Goal: Task Accomplishment & Management: Manage account settings

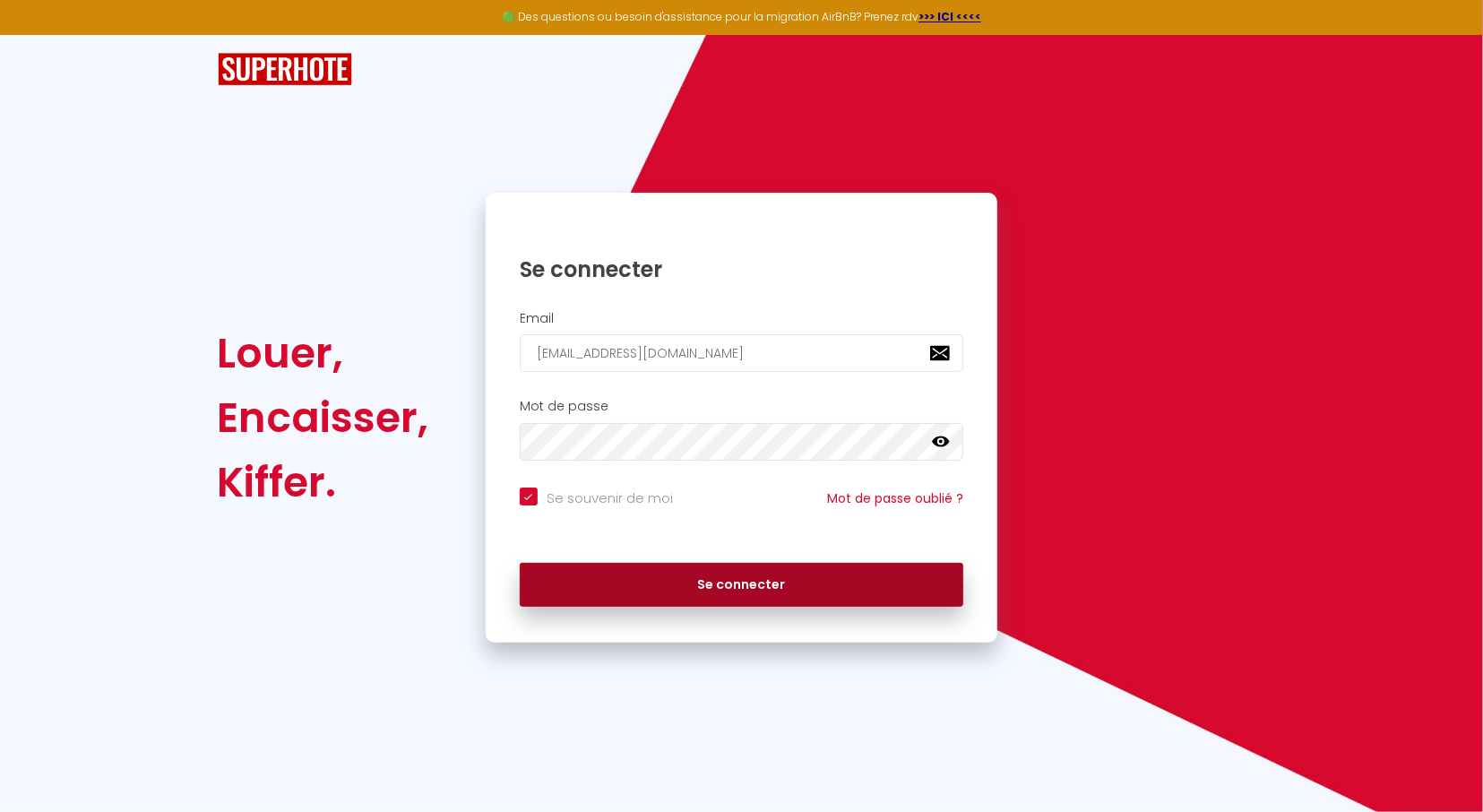
click at [664, 579] on button "Se connecter" at bounding box center [741, 585] width 444 height 45
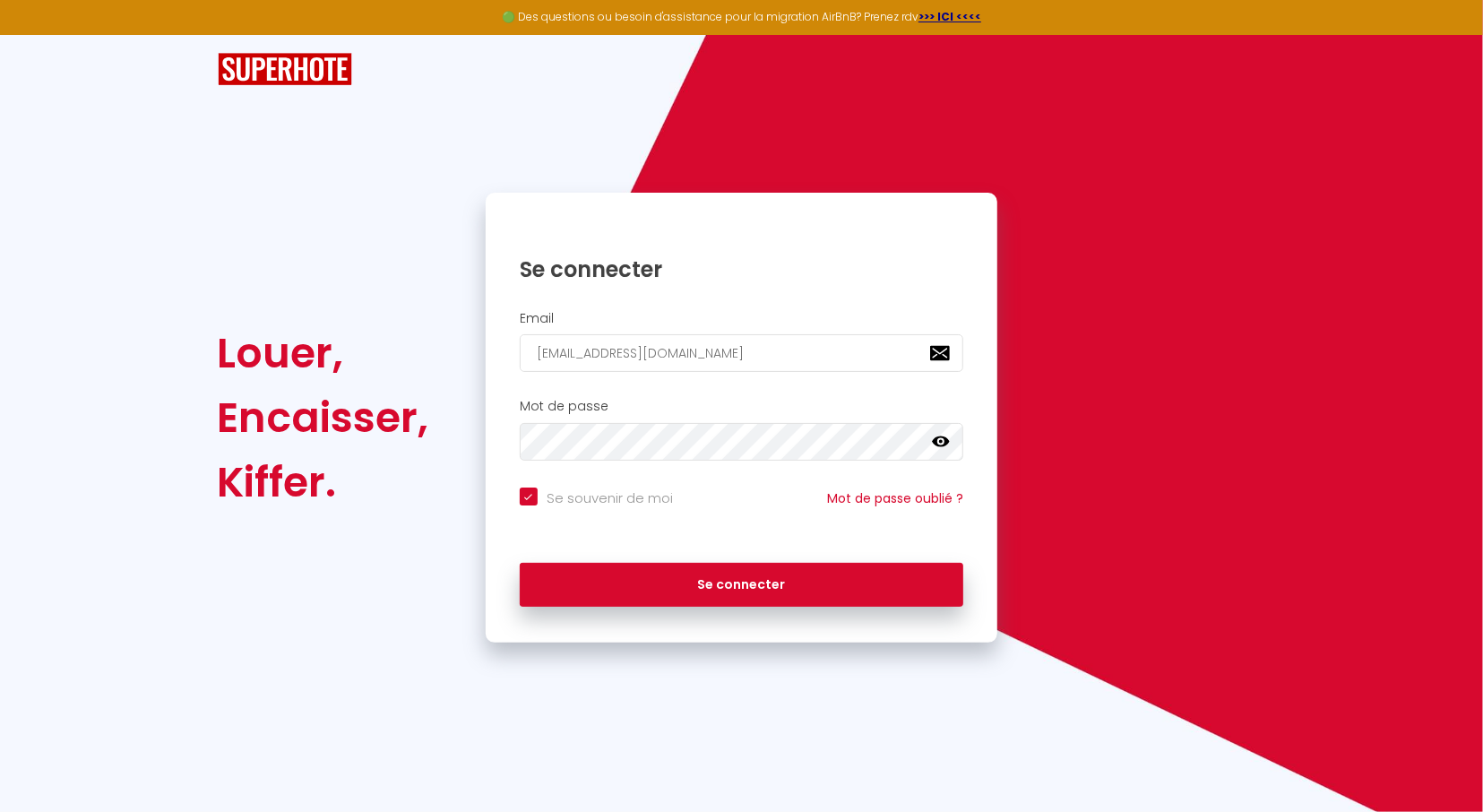
checkbox input "true"
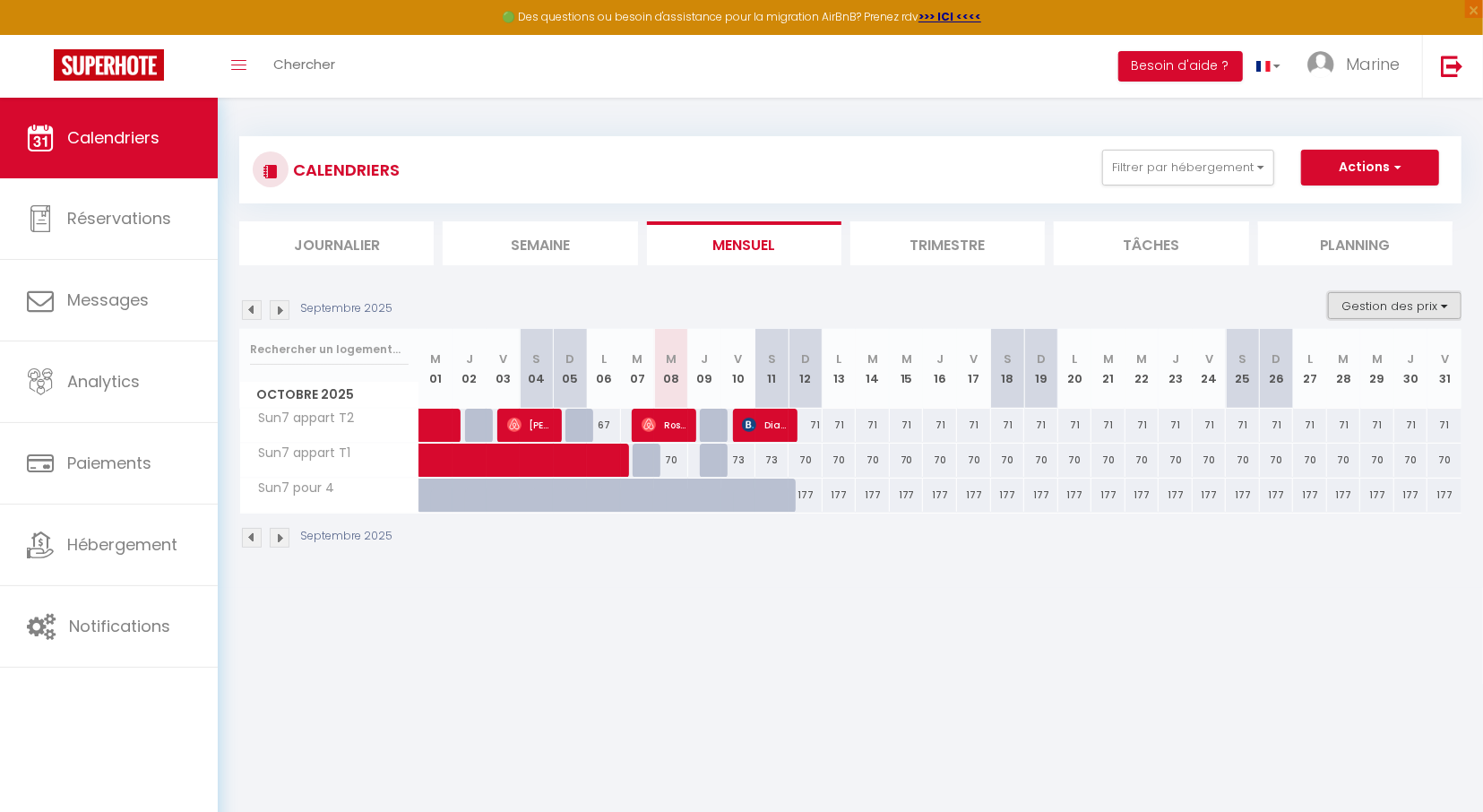
click at [1403, 306] on button "Gestion des prix" at bounding box center [1394, 304] width 134 height 27
click at [1313, 394] on input "Règles" at bounding box center [1380, 391] width 161 height 18
checkbox input "true"
select select
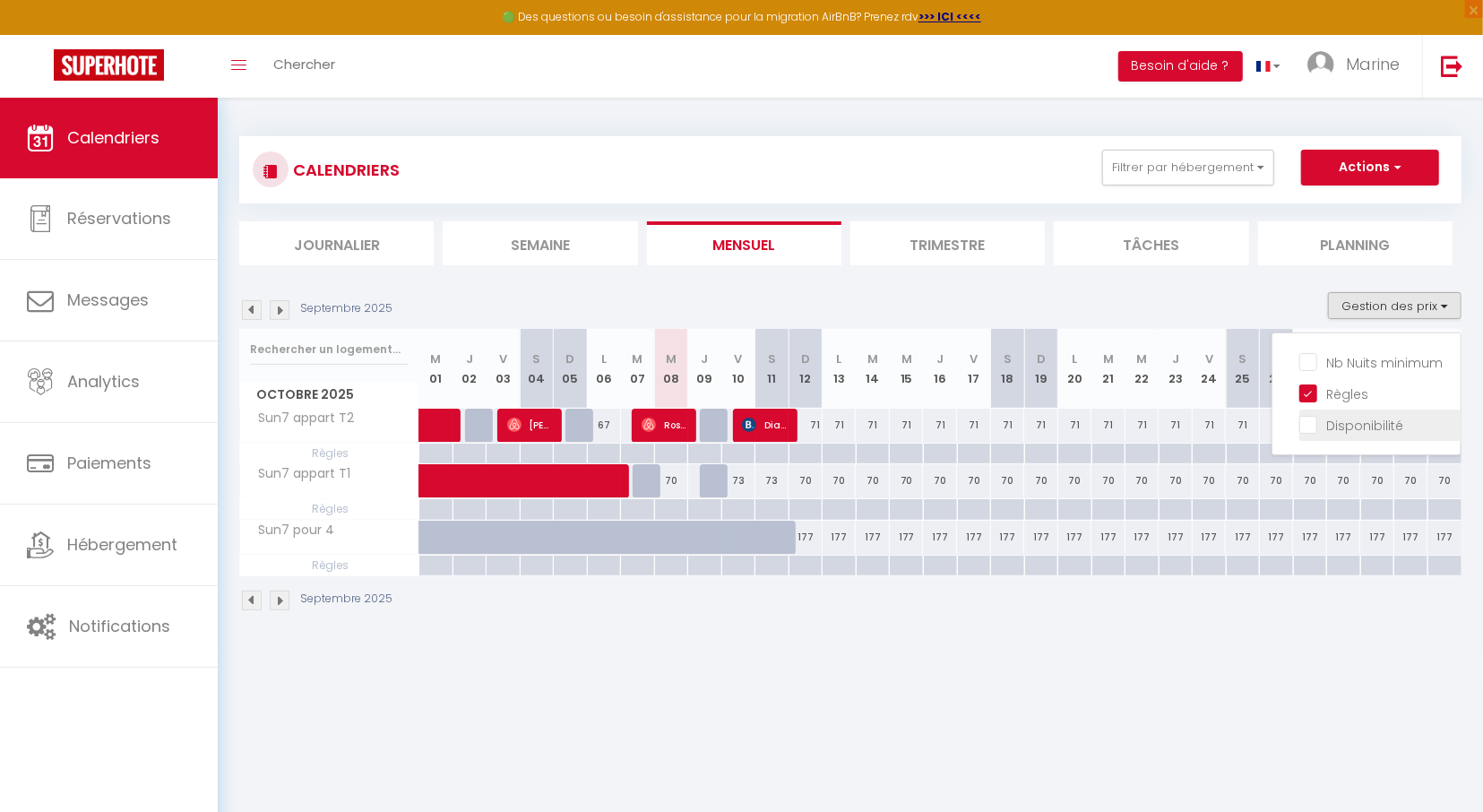
click at [1315, 428] on input "Disponibilité" at bounding box center [1380, 423] width 161 height 18
checkbox input "true"
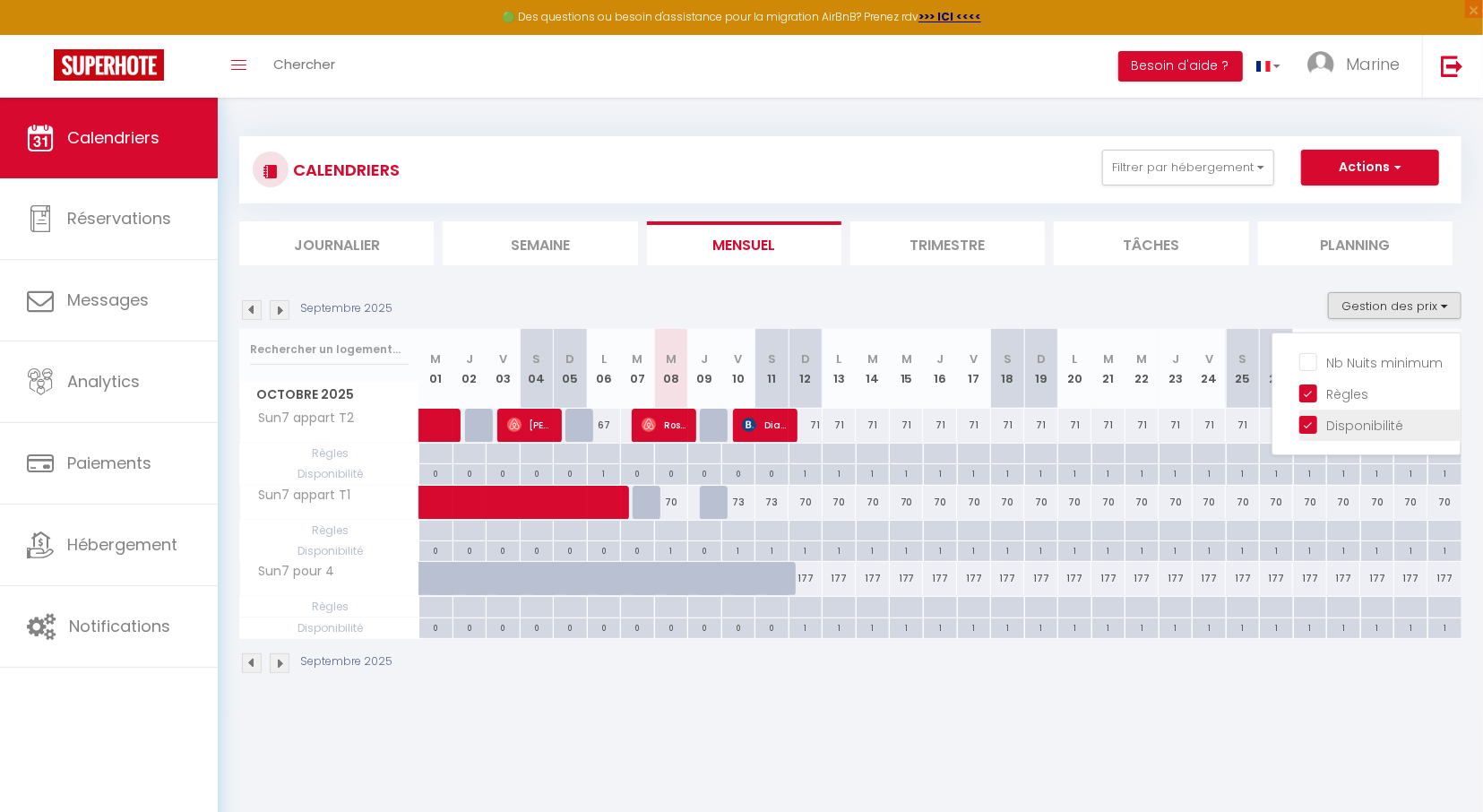
select select
click at [1314, 363] on input "Nb Nuits minimum" at bounding box center [1380, 361] width 161 height 18
checkbox input "true"
select select
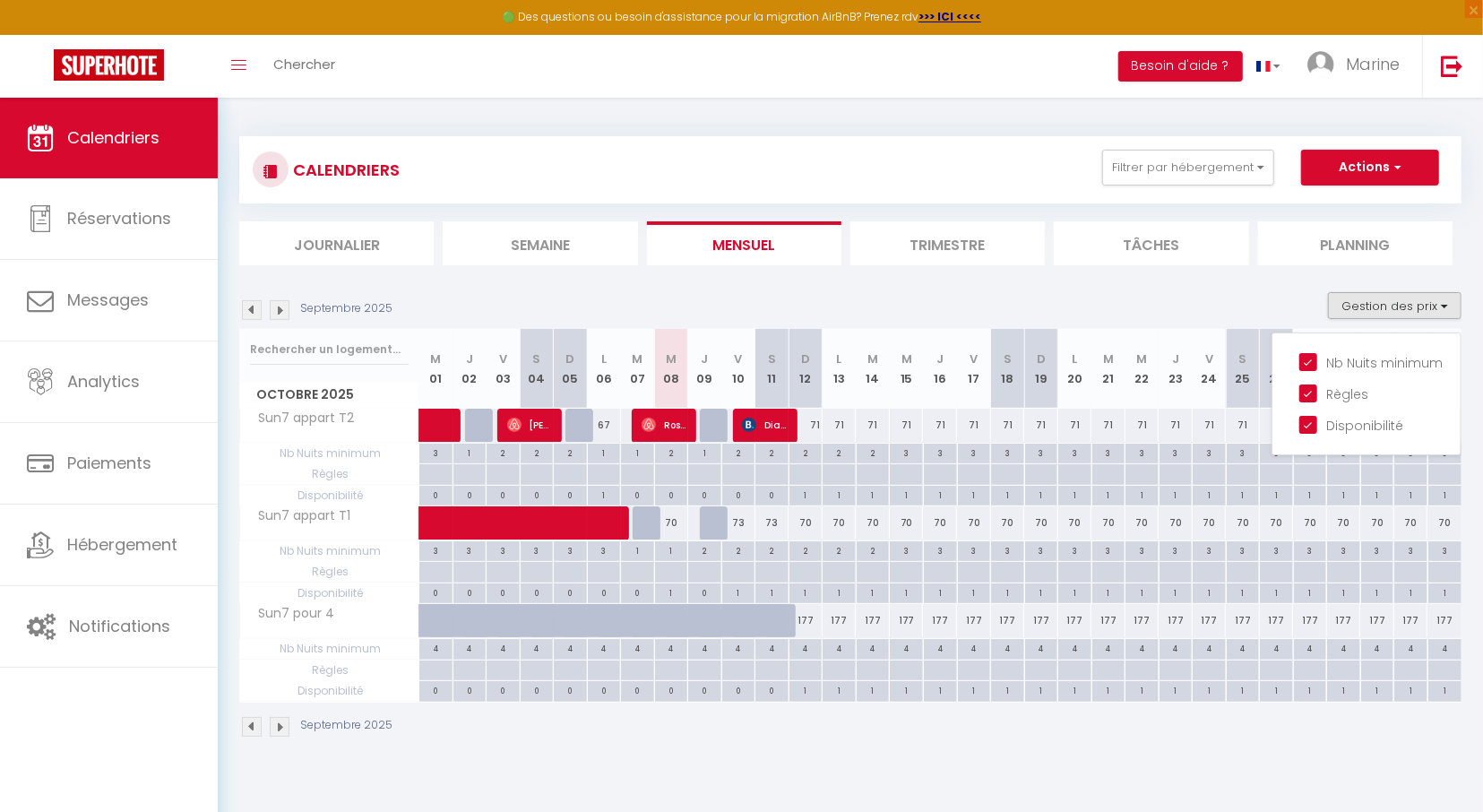
click at [715, 422] on div at bounding box center [716, 425] width 34 height 34
type input "71"
select select "1"
type input "Jeu 09 Octobre 2025"
type input "Ven 10 Octobre 2025"
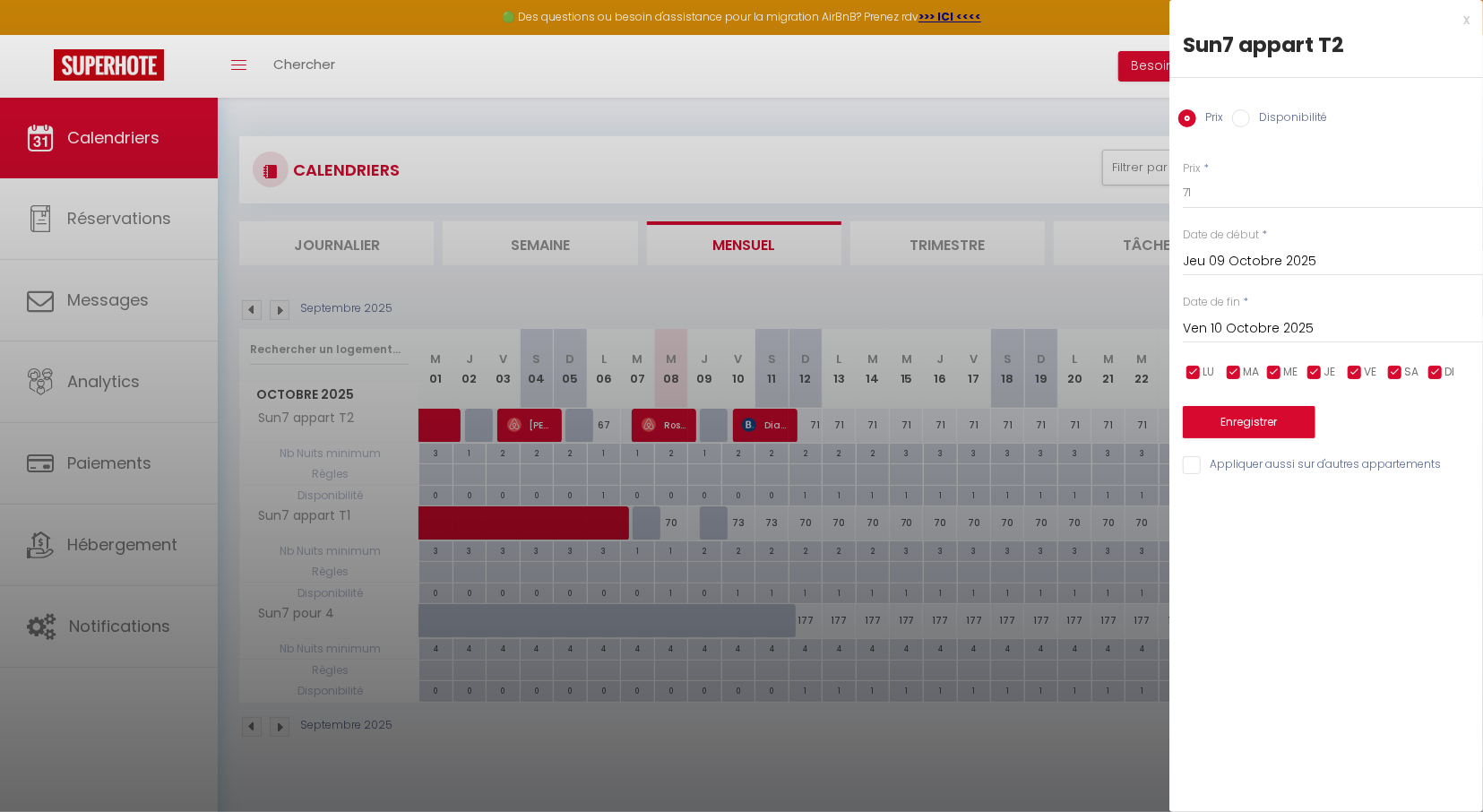
click at [1244, 121] on input "Disponibilité" at bounding box center [1240, 117] width 18 height 18
radio input "true"
radio input "false"
click at [1245, 414] on button "Enregistrer" at bounding box center [1249, 424] width 133 height 32
type input "Mer 08 Octobre 2025"
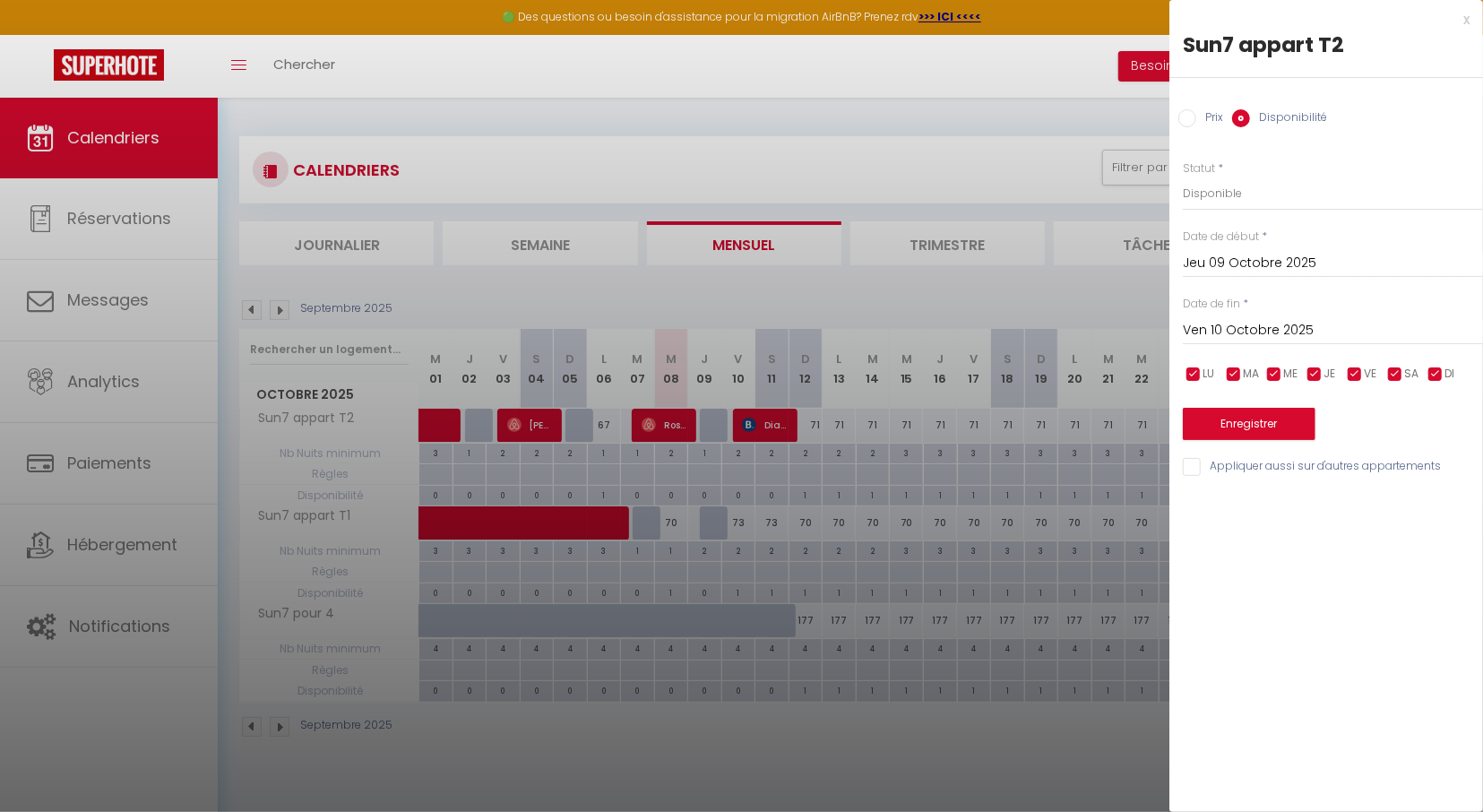
type input "Jeu 09 Octobre 2025"
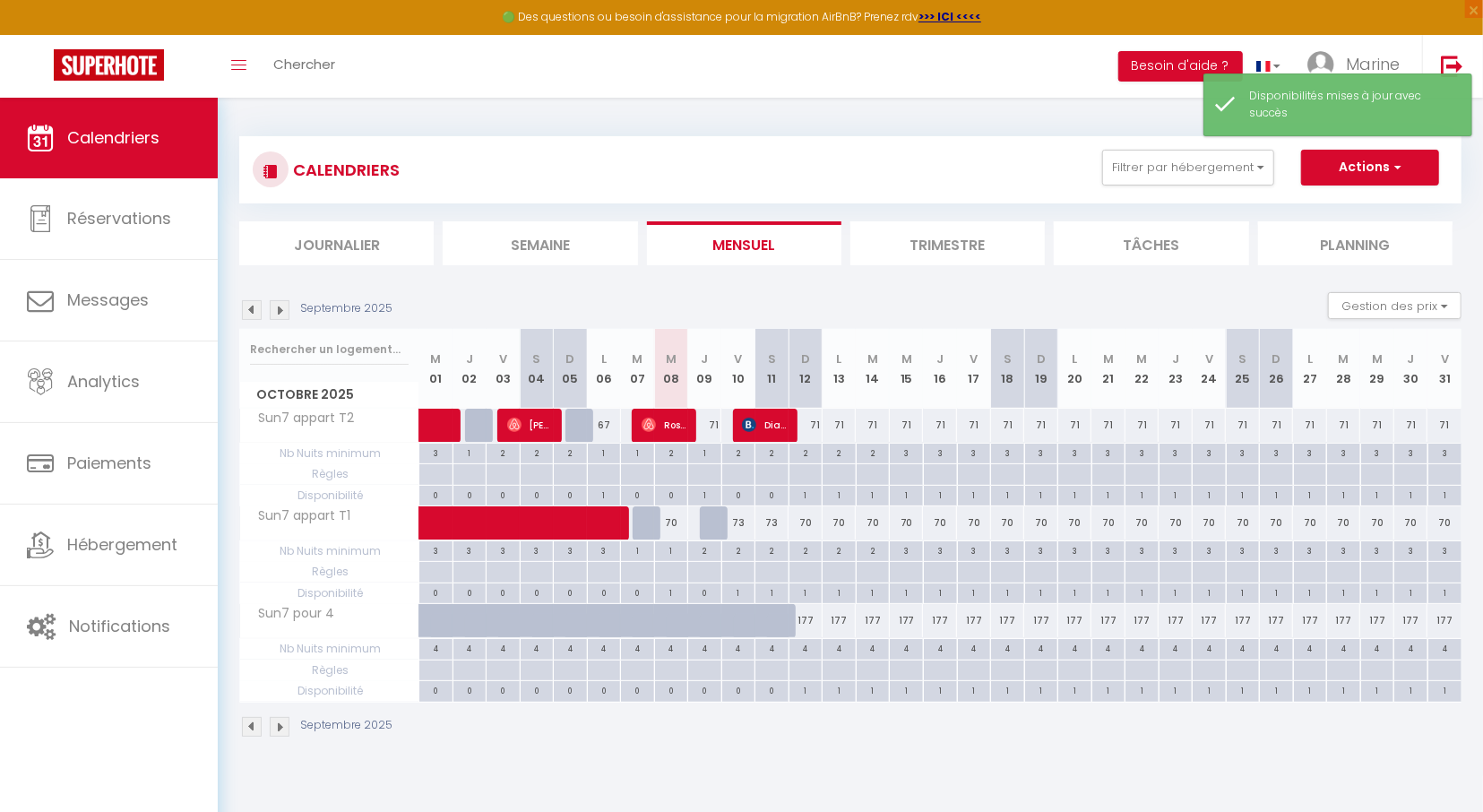
click at [714, 528] on div at bounding box center [716, 522] width 34 height 34
select select "1"
type input "Jeu 09 Octobre 2025"
type input "Ven 10 Octobre 2025"
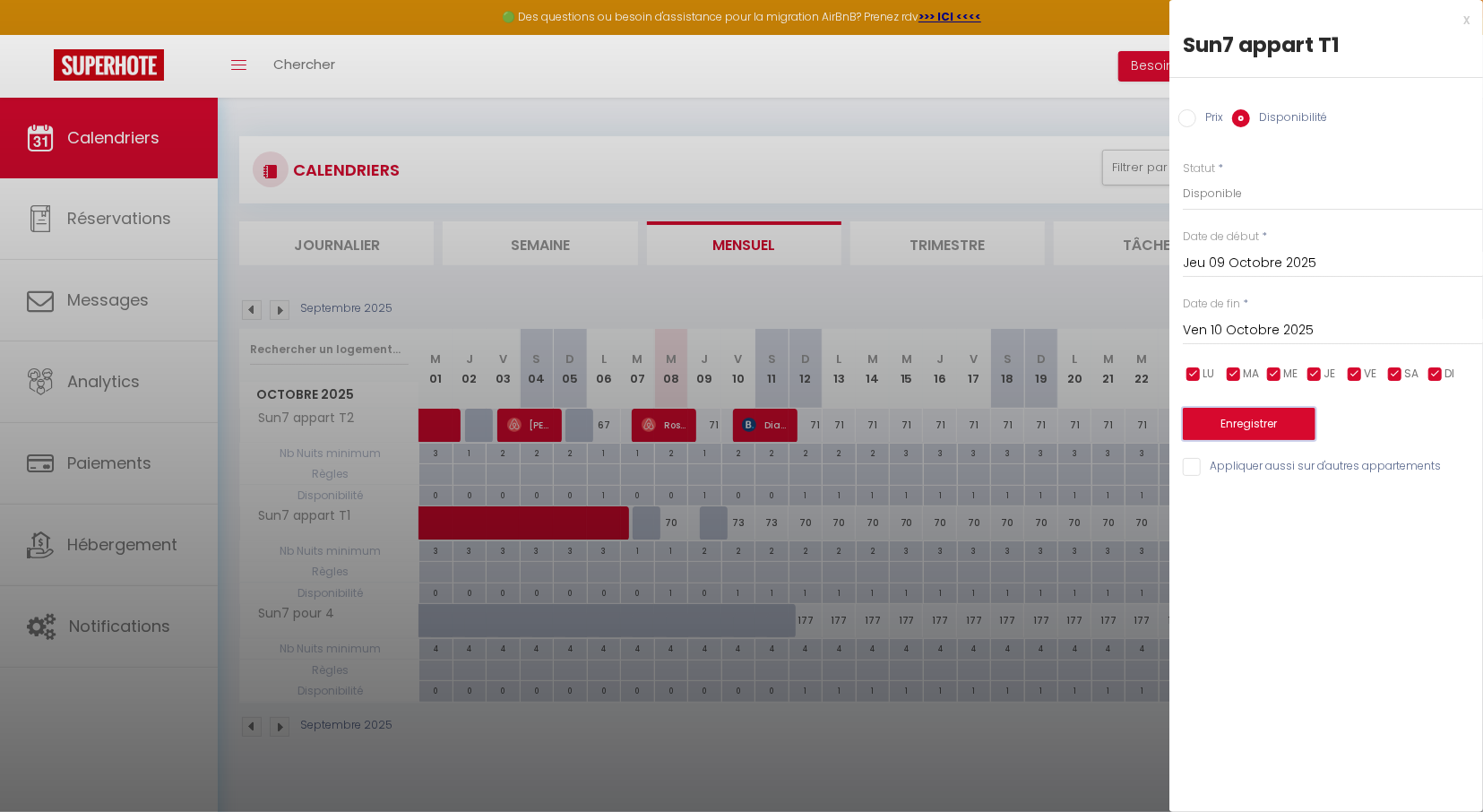
click at [1255, 422] on button "Enregistrer" at bounding box center [1249, 424] width 133 height 32
type input "Mer 08 Octobre 2025"
type input "Jeu 09 Octobre 2025"
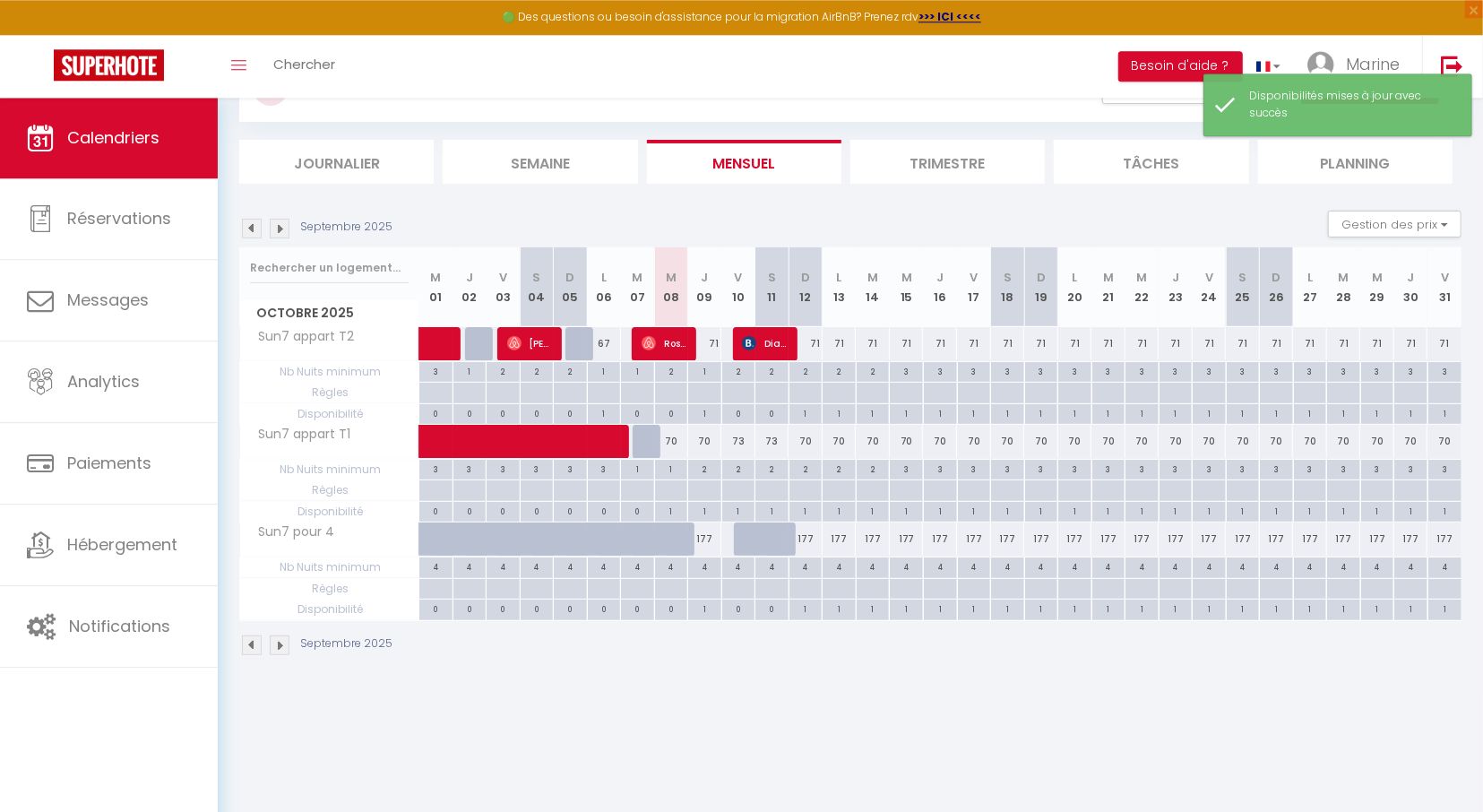
scroll to position [93, 0]
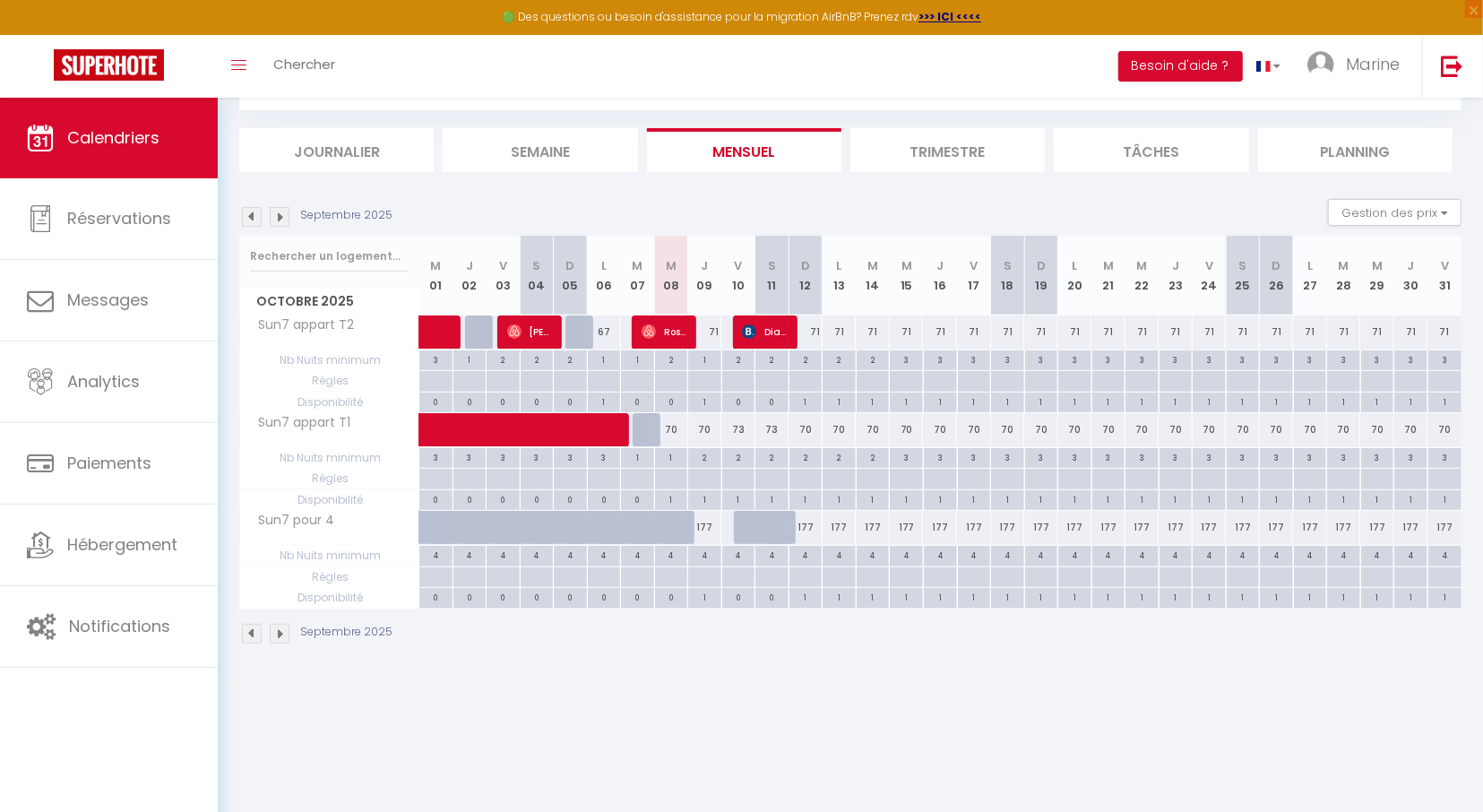
click at [702, 460] on div "2" at bounding box center [705, 456] width 33 height 17
type input "2"
type input "Jeu 09 Octobre 2025"
type input "Ven 10 Octobre 2025"
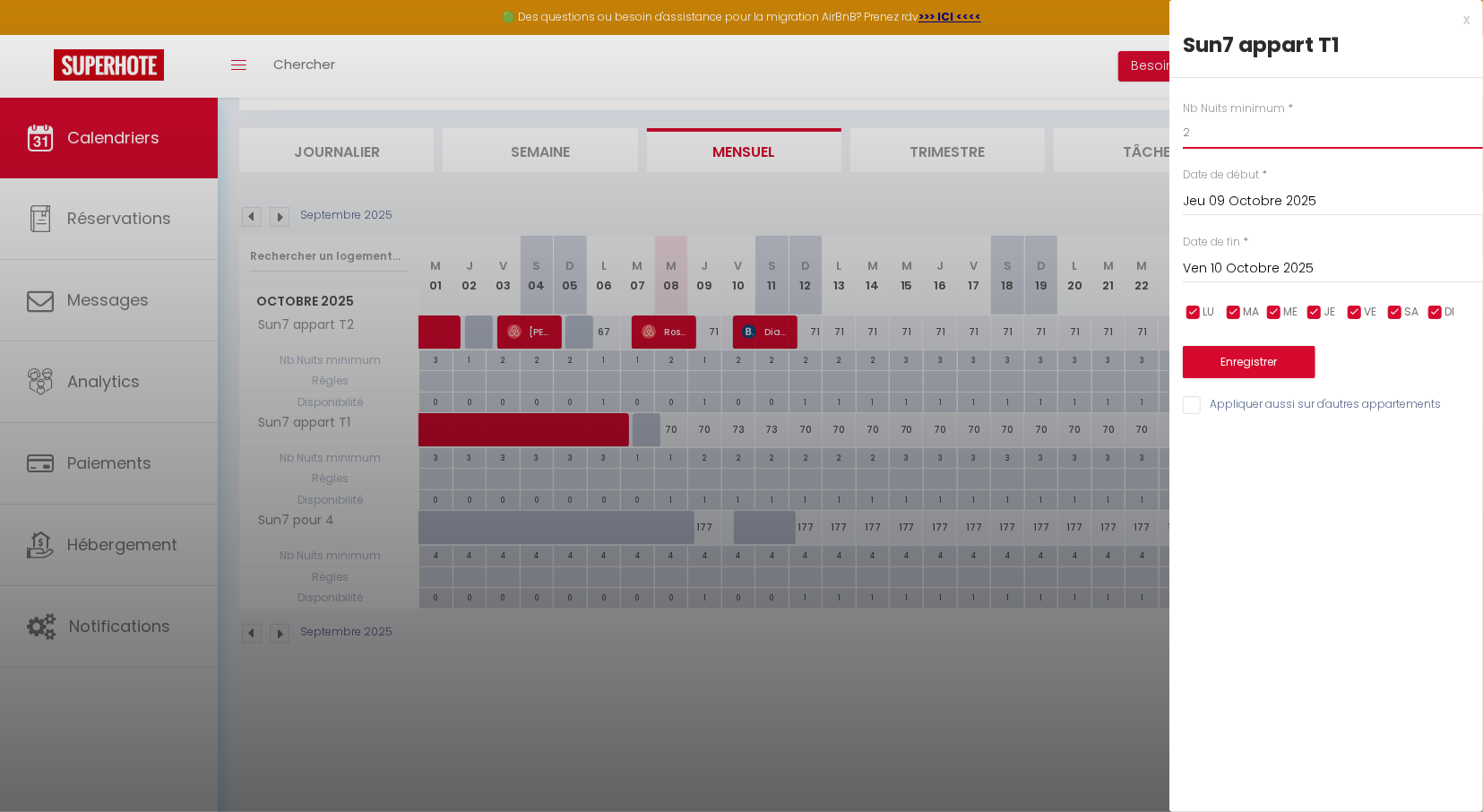
click at [1182, 141] on input "2" at bounding box center [1332, 132] width 300 height 32
type input "1"
click at [1250, 361] on button "Enregistrer" at bounding box center [1249, 362] width 133 height 32
type input "Mer 08 Octobre 2025"
type input "Jeu 09 Octobre 2025"
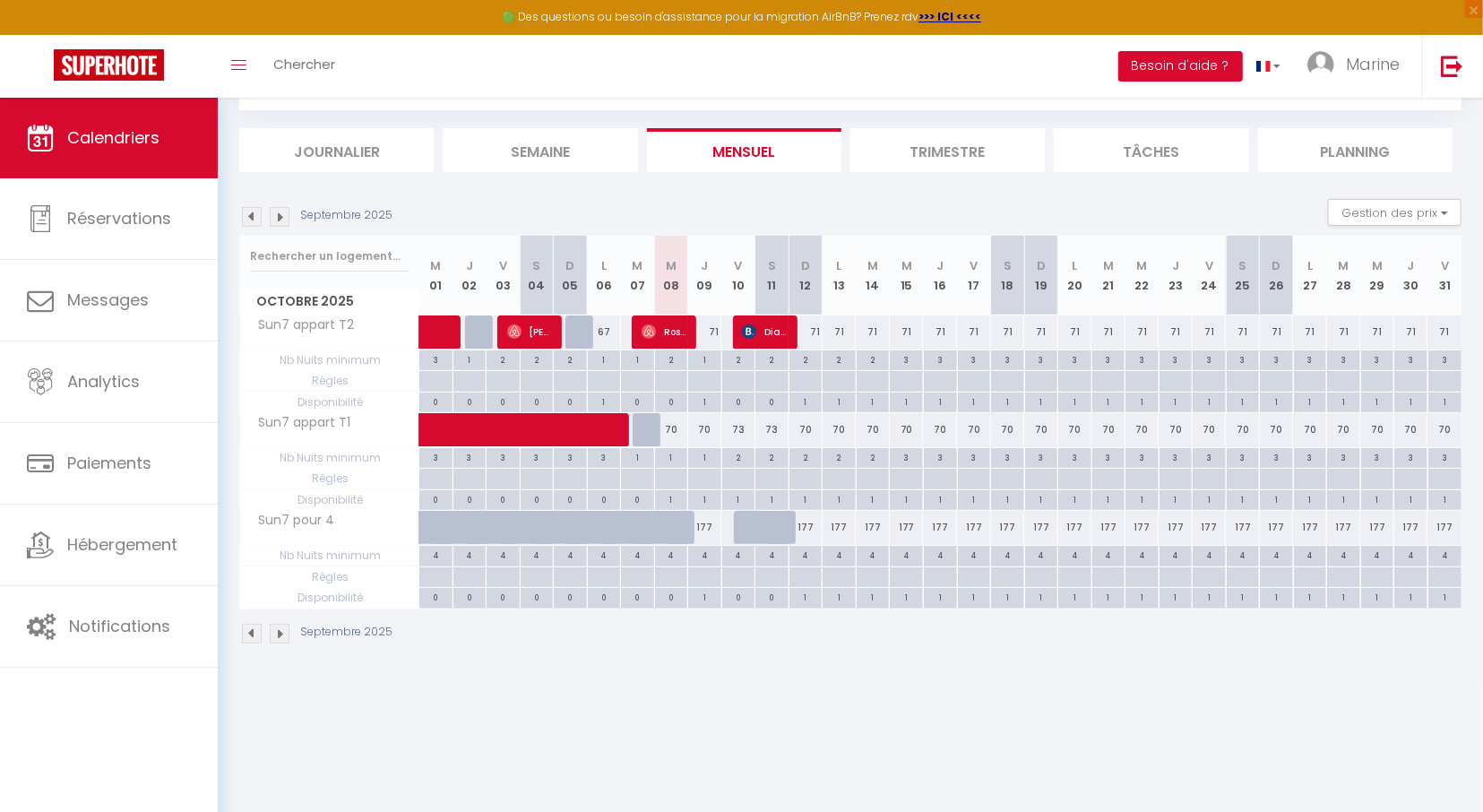
click at [750, 328] on img at bounding box center [749, 331] width 15 height 15
select select "OK"
select select "KO"
select select "0"
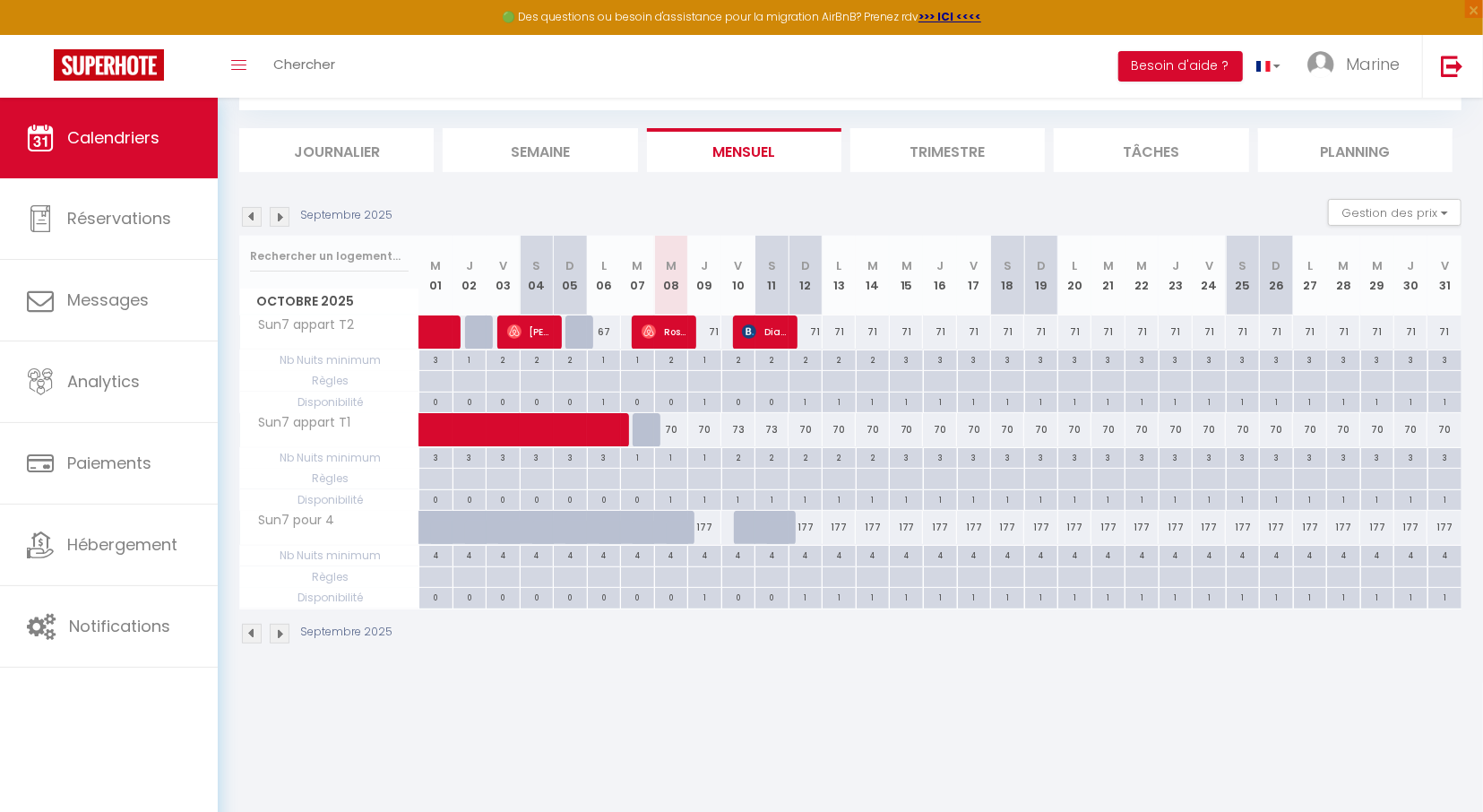
select select "1"
select select
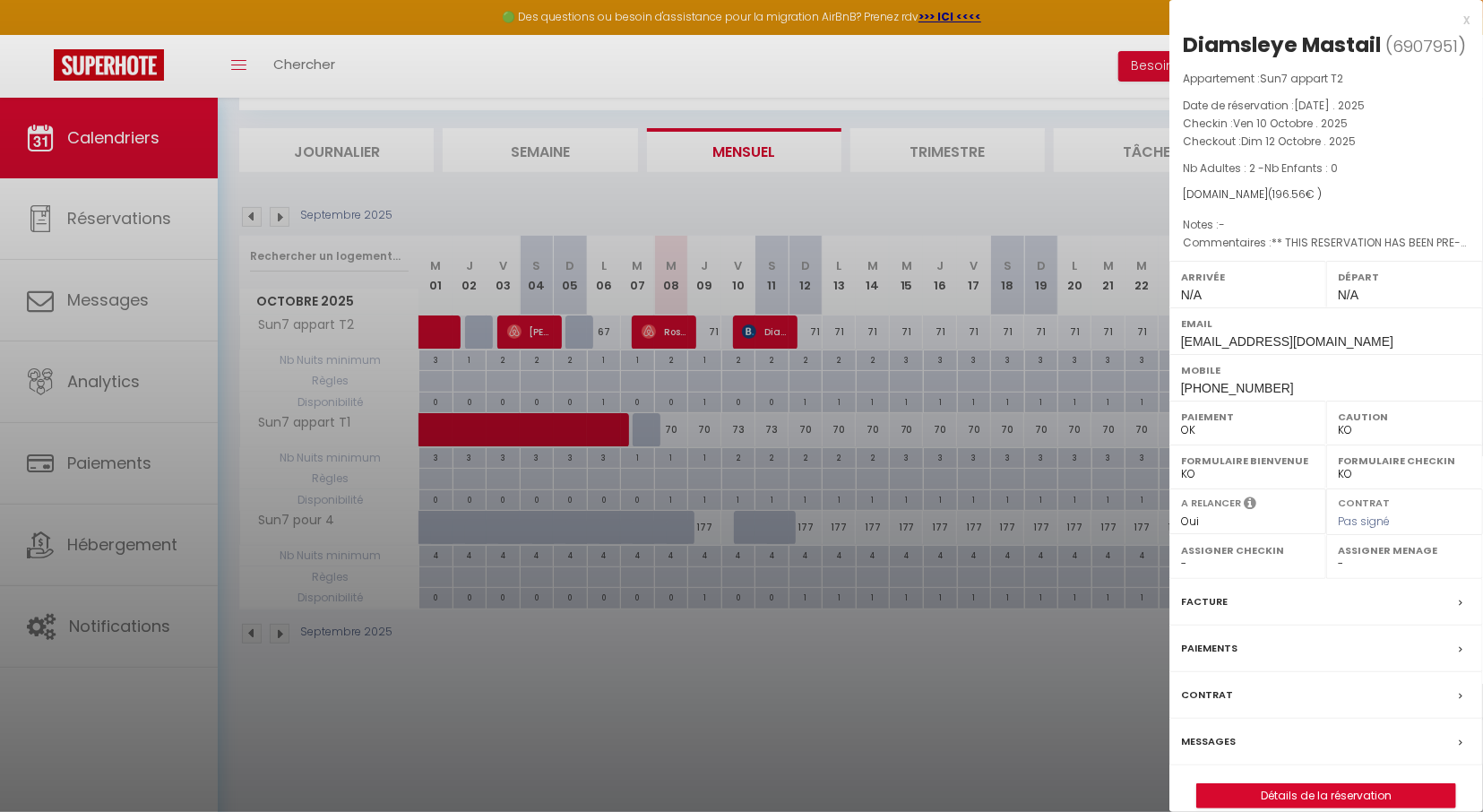
click at [1465, 18] on div "x" at bounding box center [1319, 19] width 300 height 21
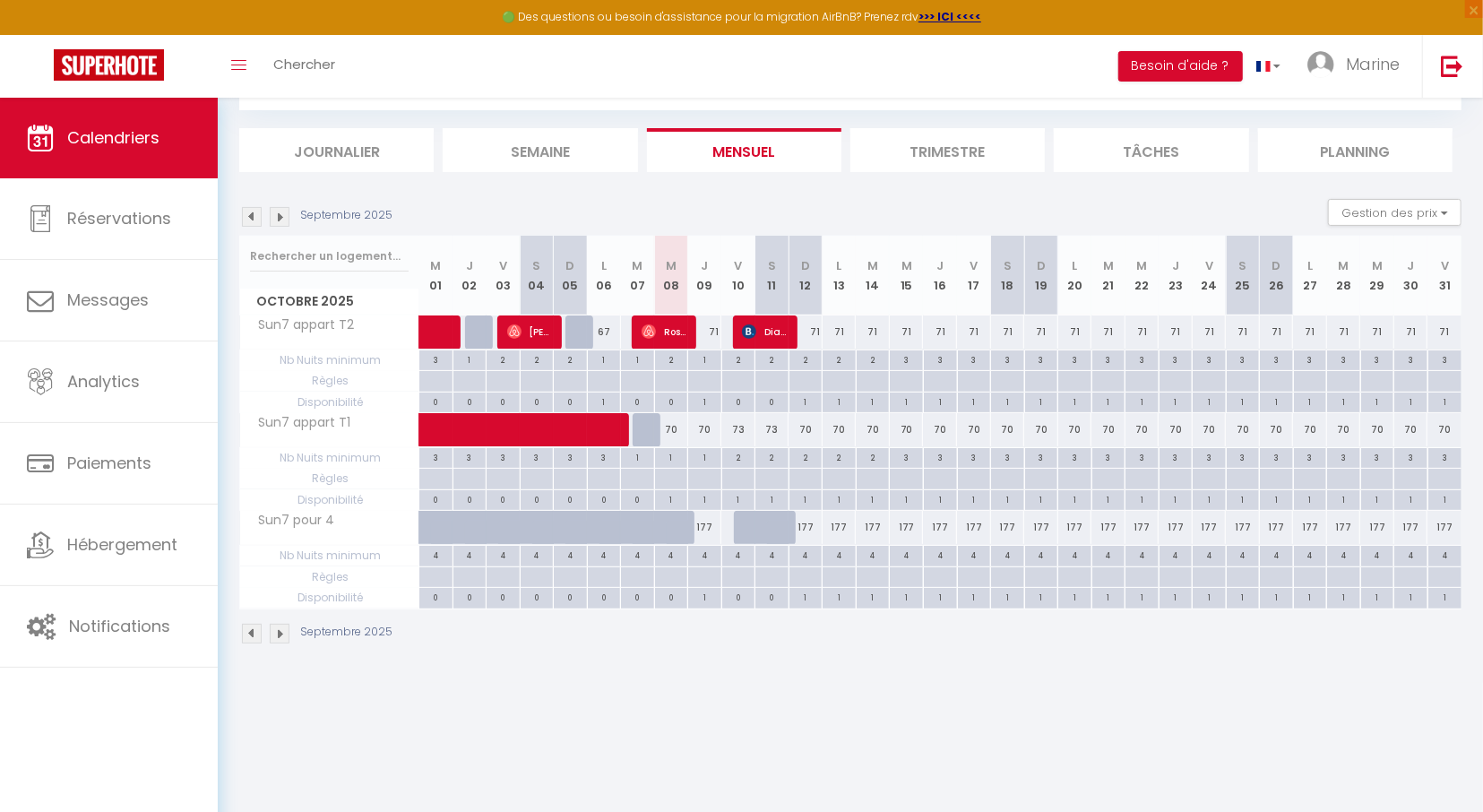
click at [1291, 207] on div "Septembre 2025 Gestion des prix Nb Nuits minimum Règles Disponibilité" at bounding box center [850, 218] width 1222 height 37
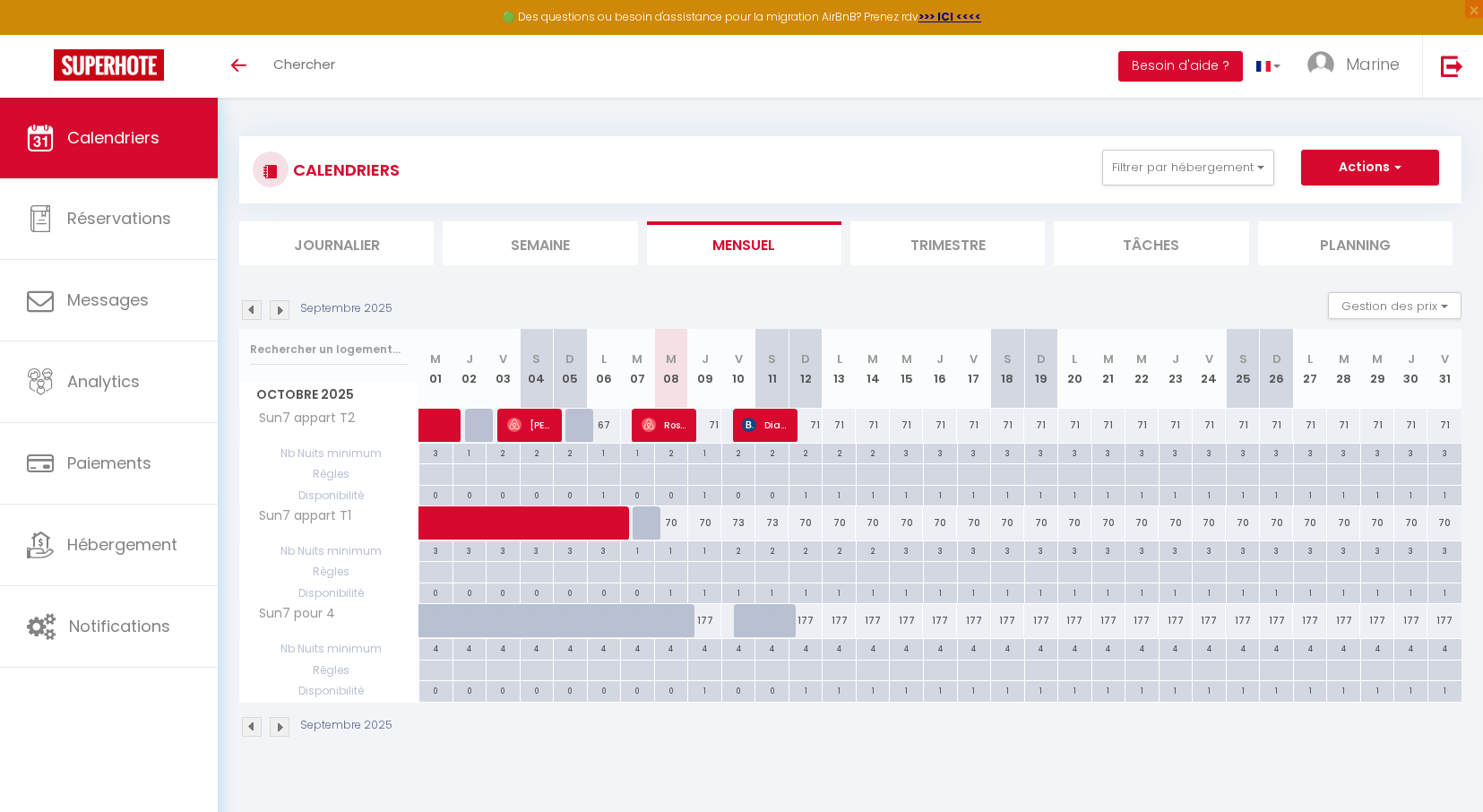
select select
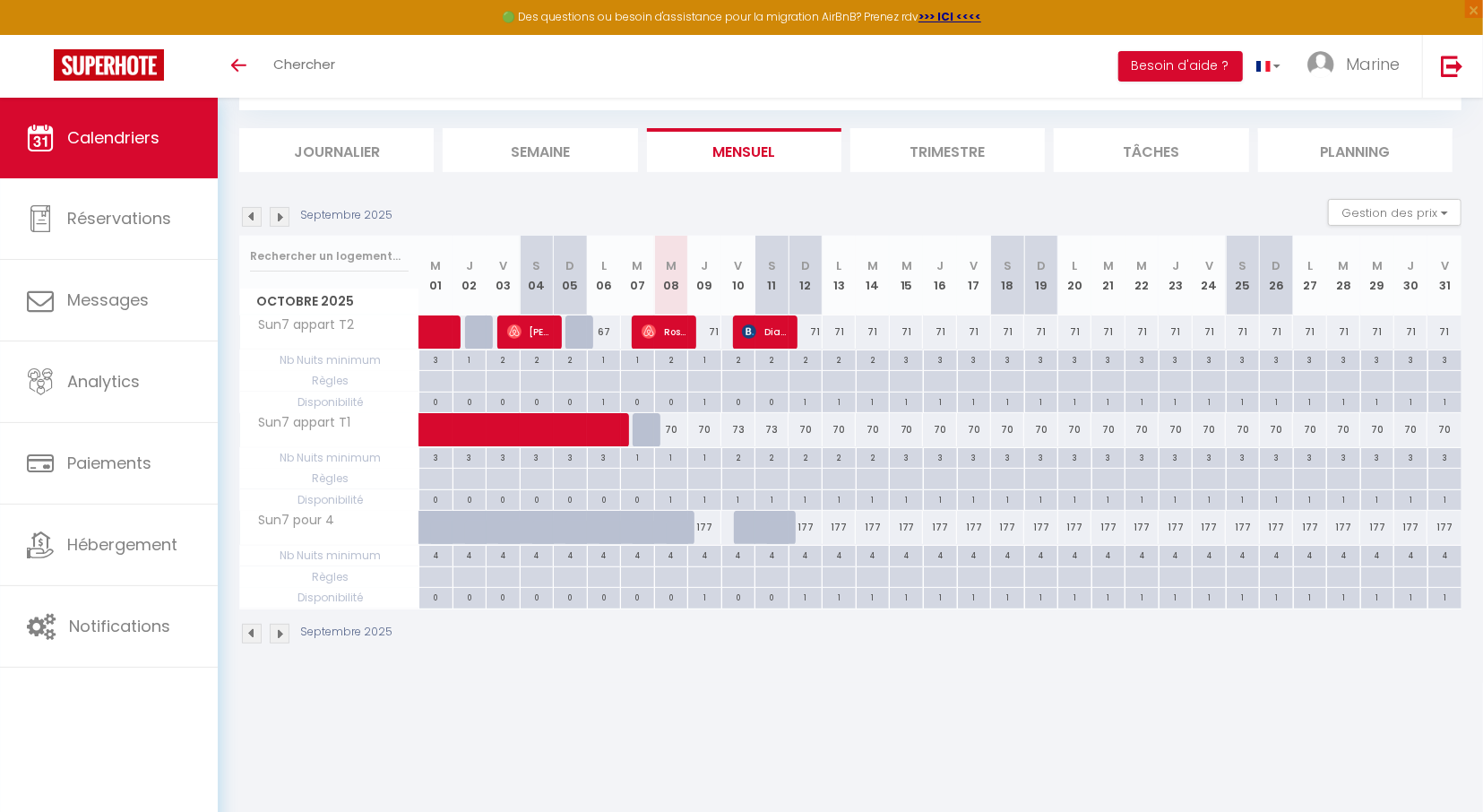
click at [705, 519] on div "177" at bounding box center [705, 527] width 34 height 33
type input "177"
select select "1"
type input "Jeu 09 Octobre 2025"
type input "Ven 10 Octobre 2025"
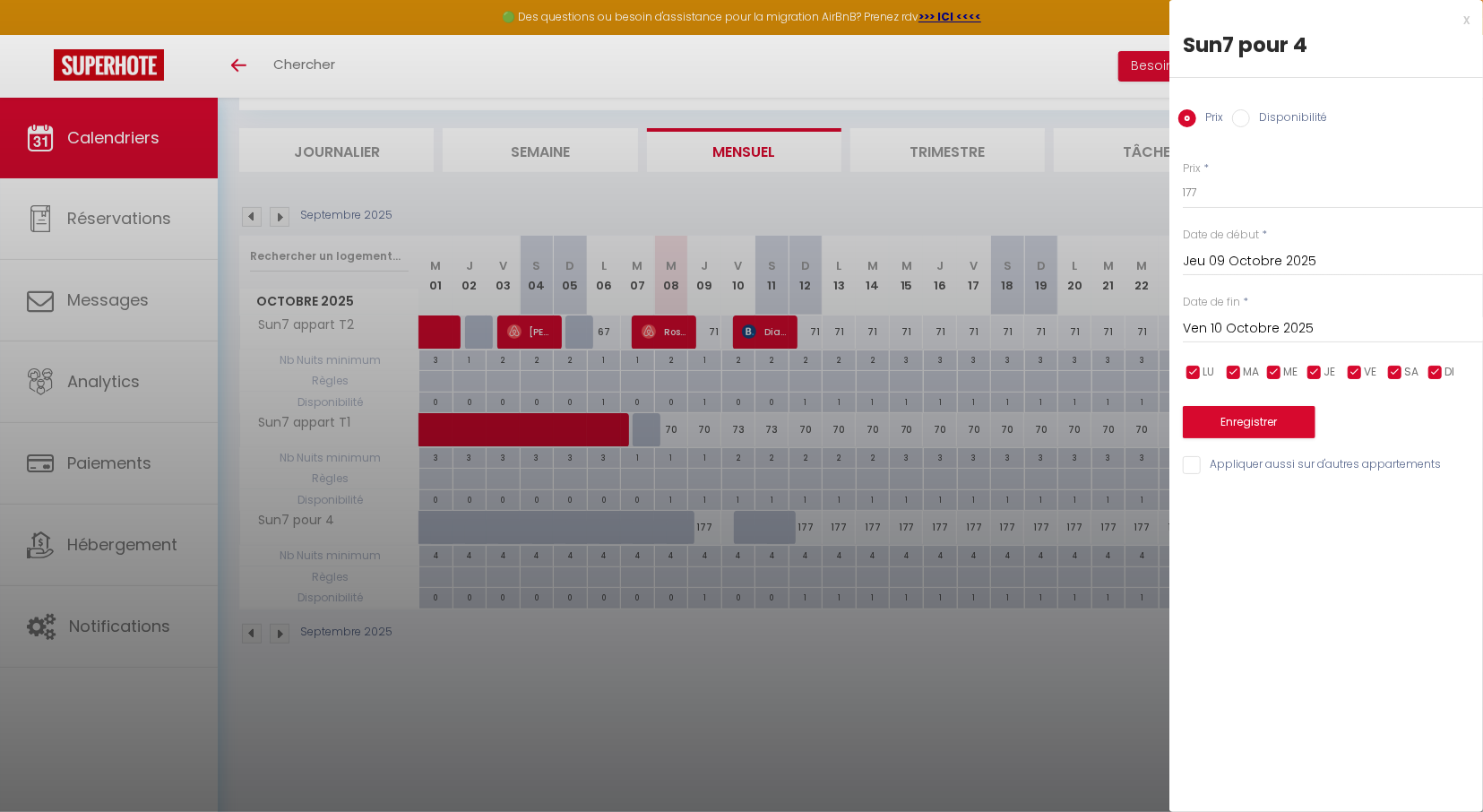
click at [1248, 113] on input "Disponibilité" at bounding box center [1240, 117] width 18 height 18
radio input "true"
radio input "false"
click at [1182, 176] on select "Disponible Indisponible" at bounding box center [1332, 193] width 300 height 34
select select "0"
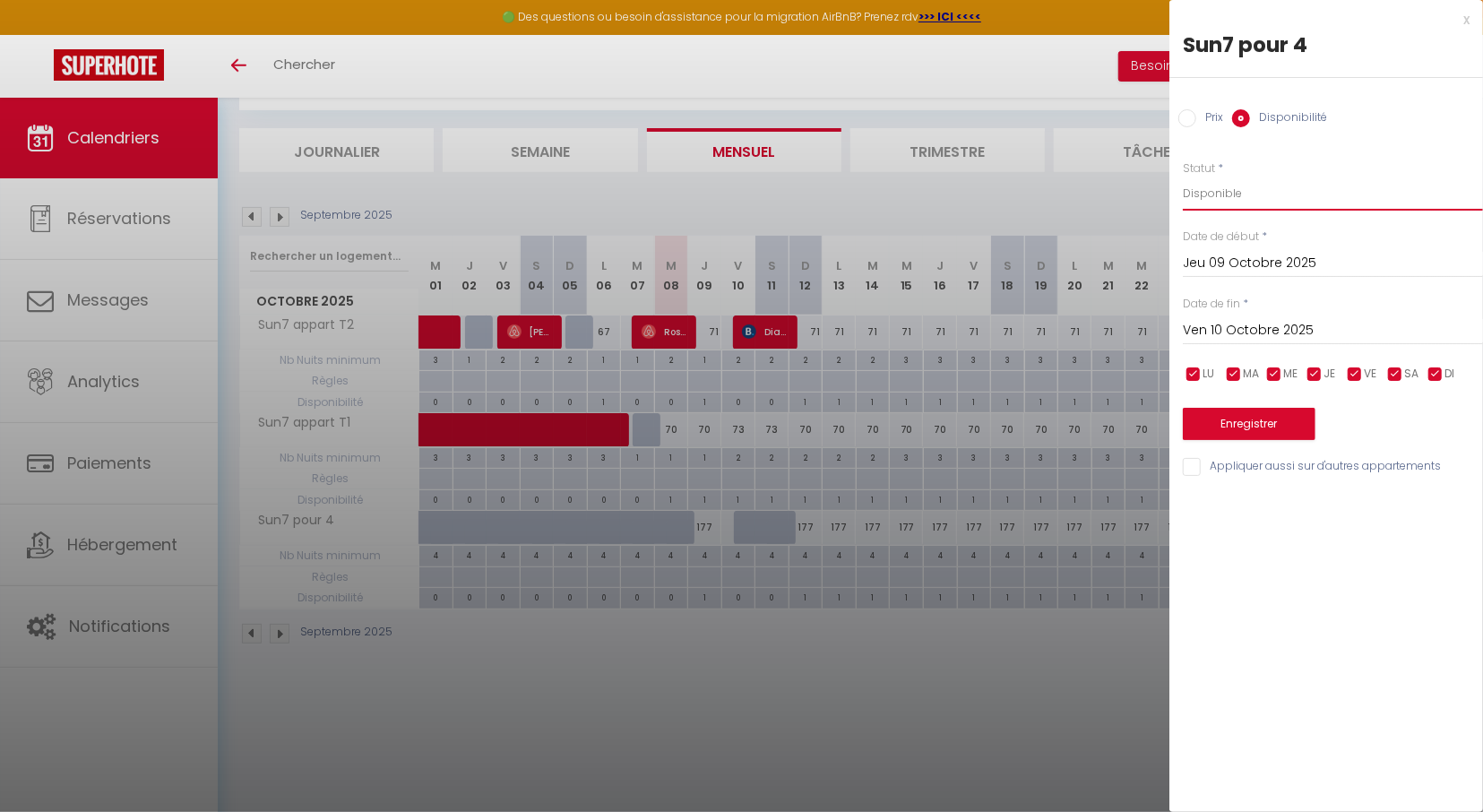
click option "Indisponible" at bounding box center [0, 0] width 0 height 0
drag, startPoint x: 1230, startPoint y: 413, endPoint x: 1228, endPoint y: 422, distance: 9.2
click at [1228, 422] on button "Enregistrer" at bounding box center [1249, 424] width 133 height 32
type input "Mer 08 Octobre 2025"
type input "Jeu 09 Octobre 2025"
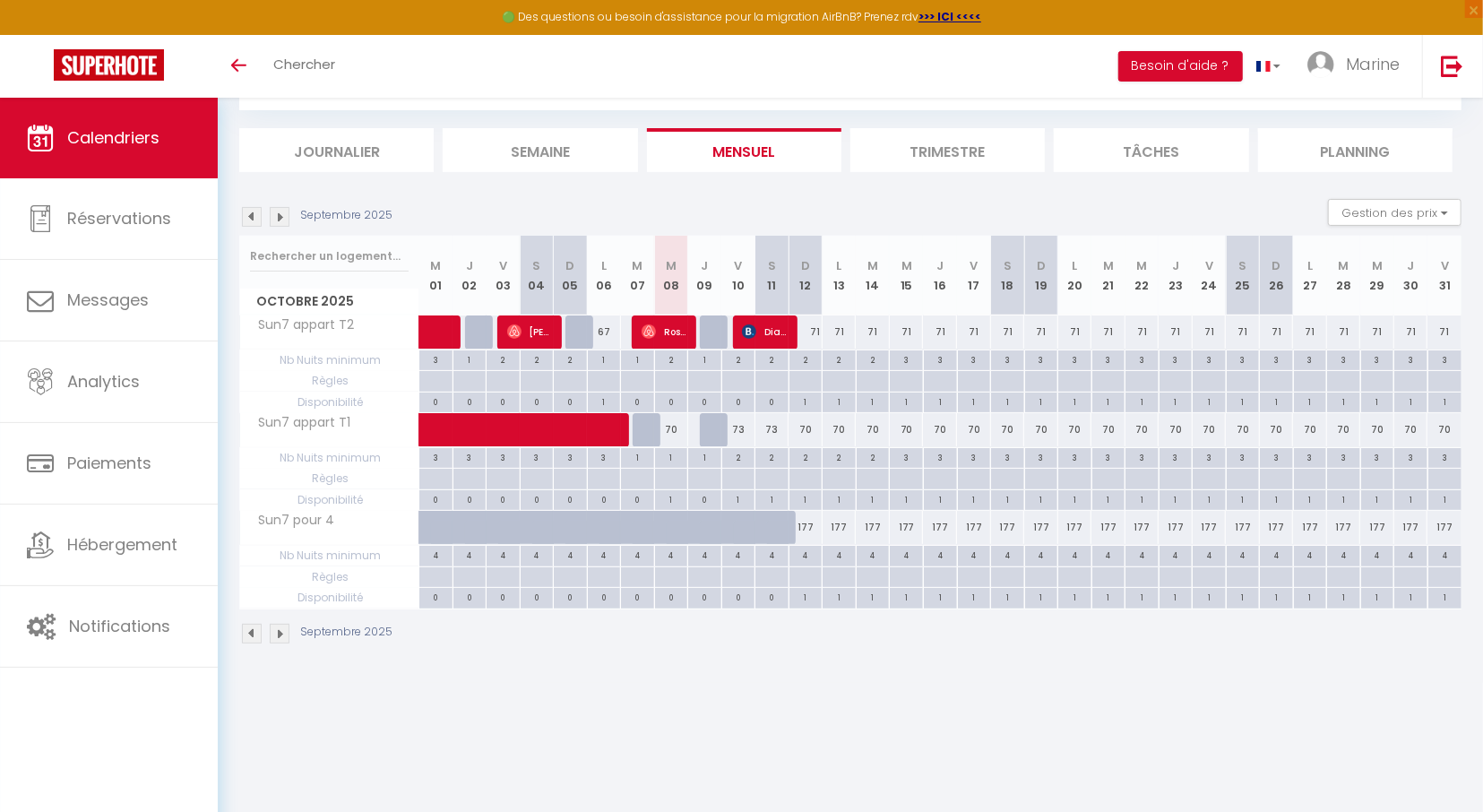
click at [720, 338] on div at bounding box center [716, 332] width 34 height 34
select select "1"
type input "Jeu 09 Octobre 2025"
type input "Ven 10 Octobre 2025"
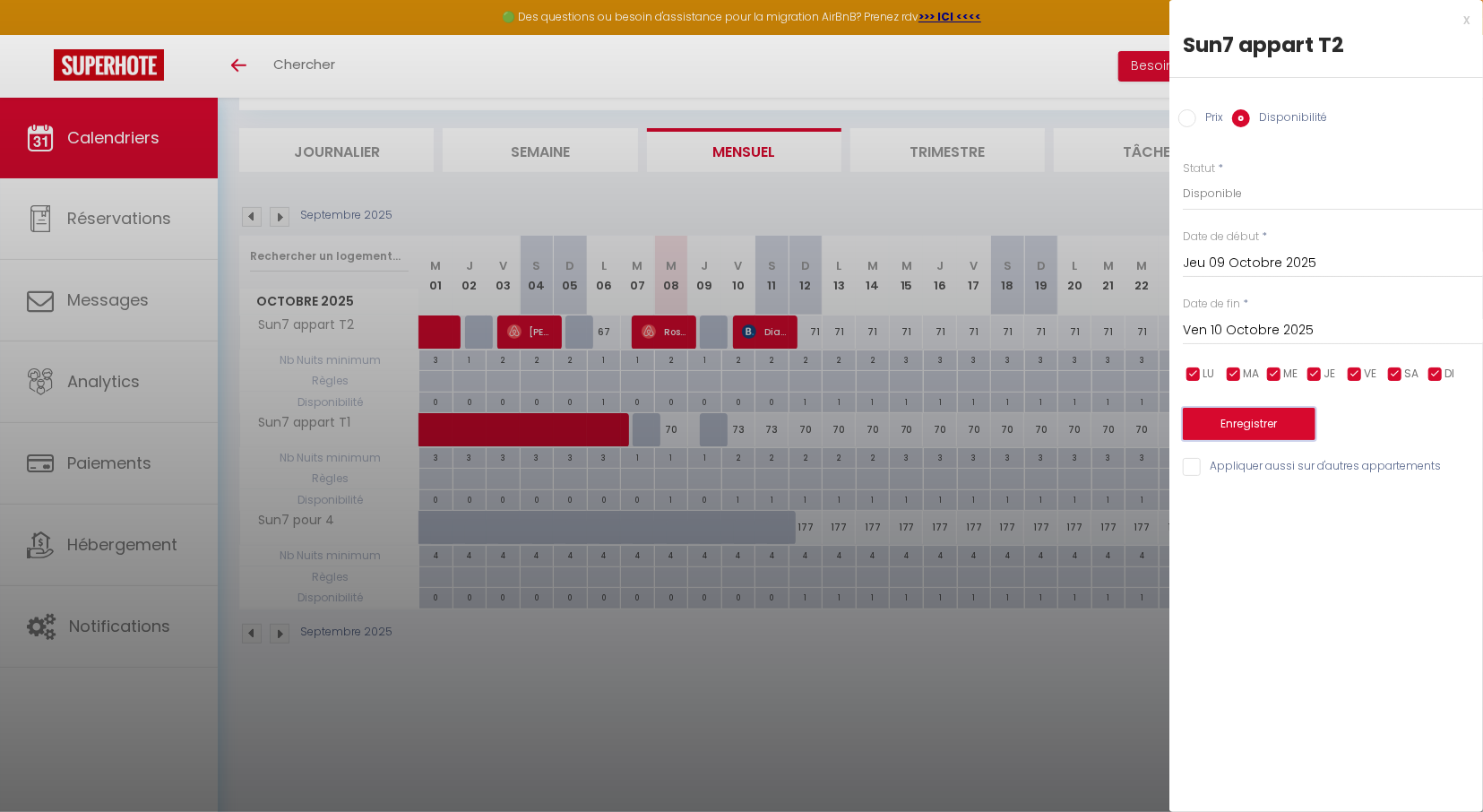
click at [1267, 420] on button "Enregistrer" at bounding box center [1249, 424] width 133 height 32
type input "Mer 08 Octobre 2025"
type input "Jeu 09 Octobre 2025"
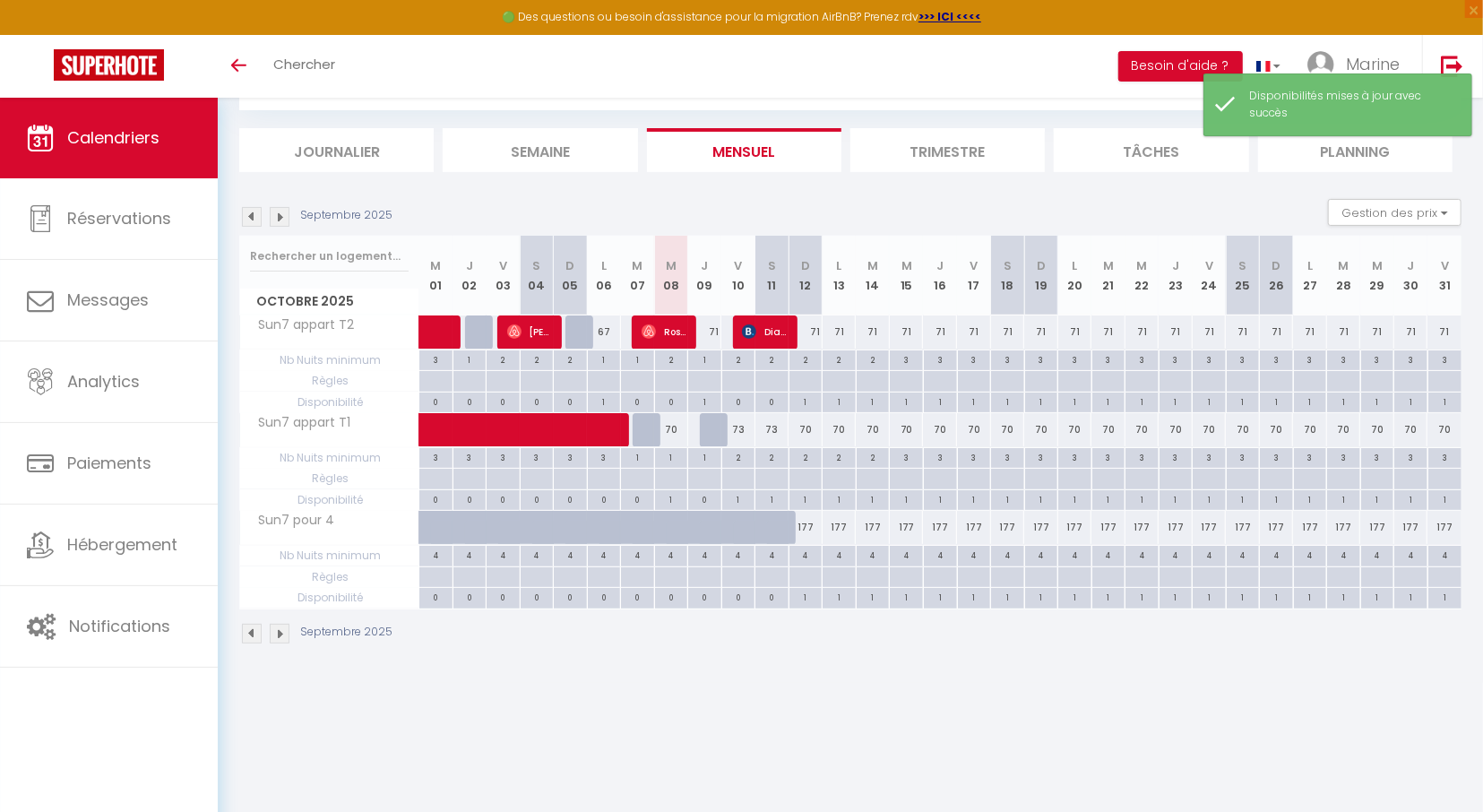
click at [712, 427] on div at bounding box center [716, 430] width 34 height 34
select select "1"
type input "Jeu 09 Octobre 2025"
type input "Ven 10 Octobre 2025"
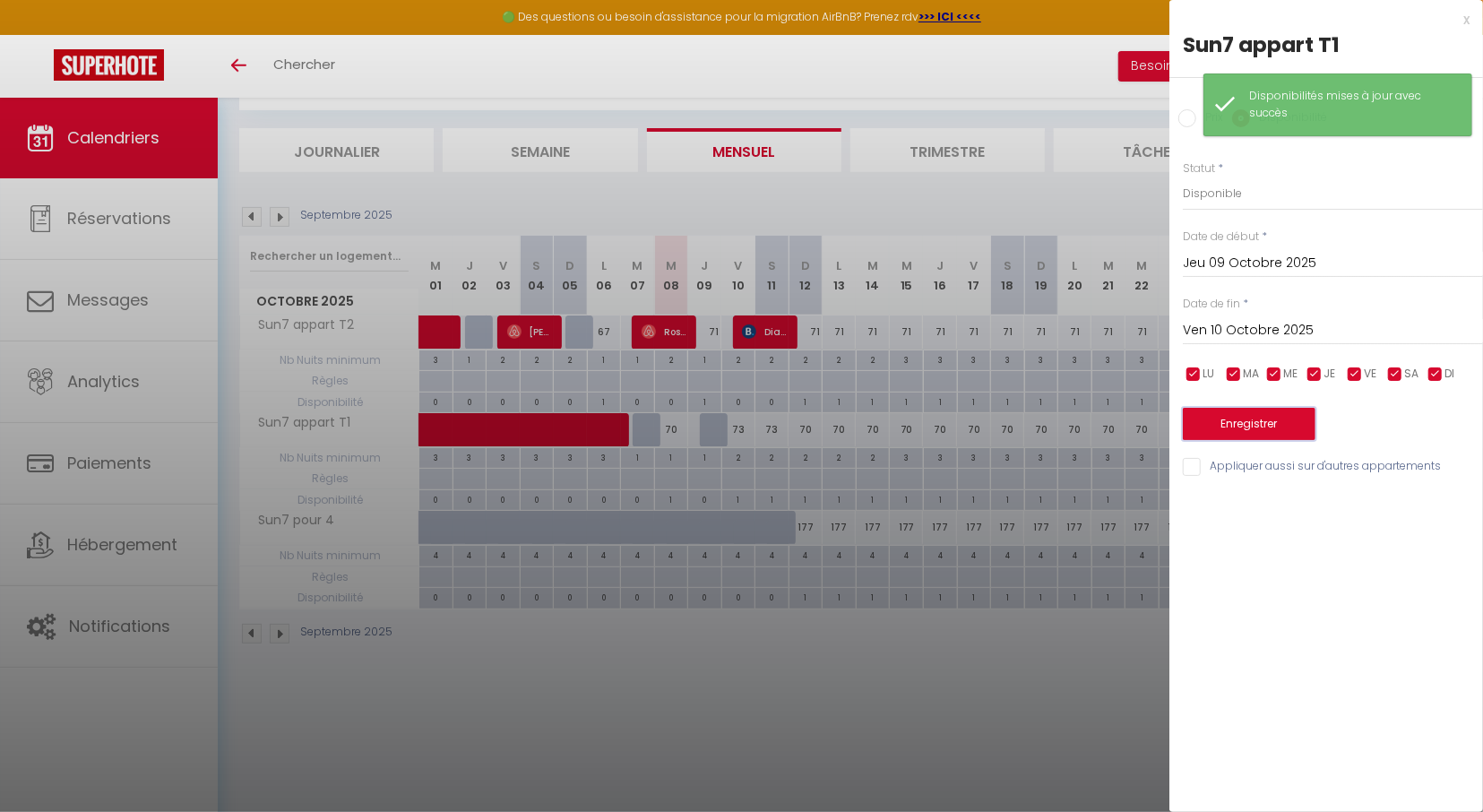
click at [1273, 422] on button "Enregistrer" at bounding box center [1249, 424] width 133 height 32
type input "Mer 08 Octobre 2025"
type input "Jeu 09 Octobre 2025"
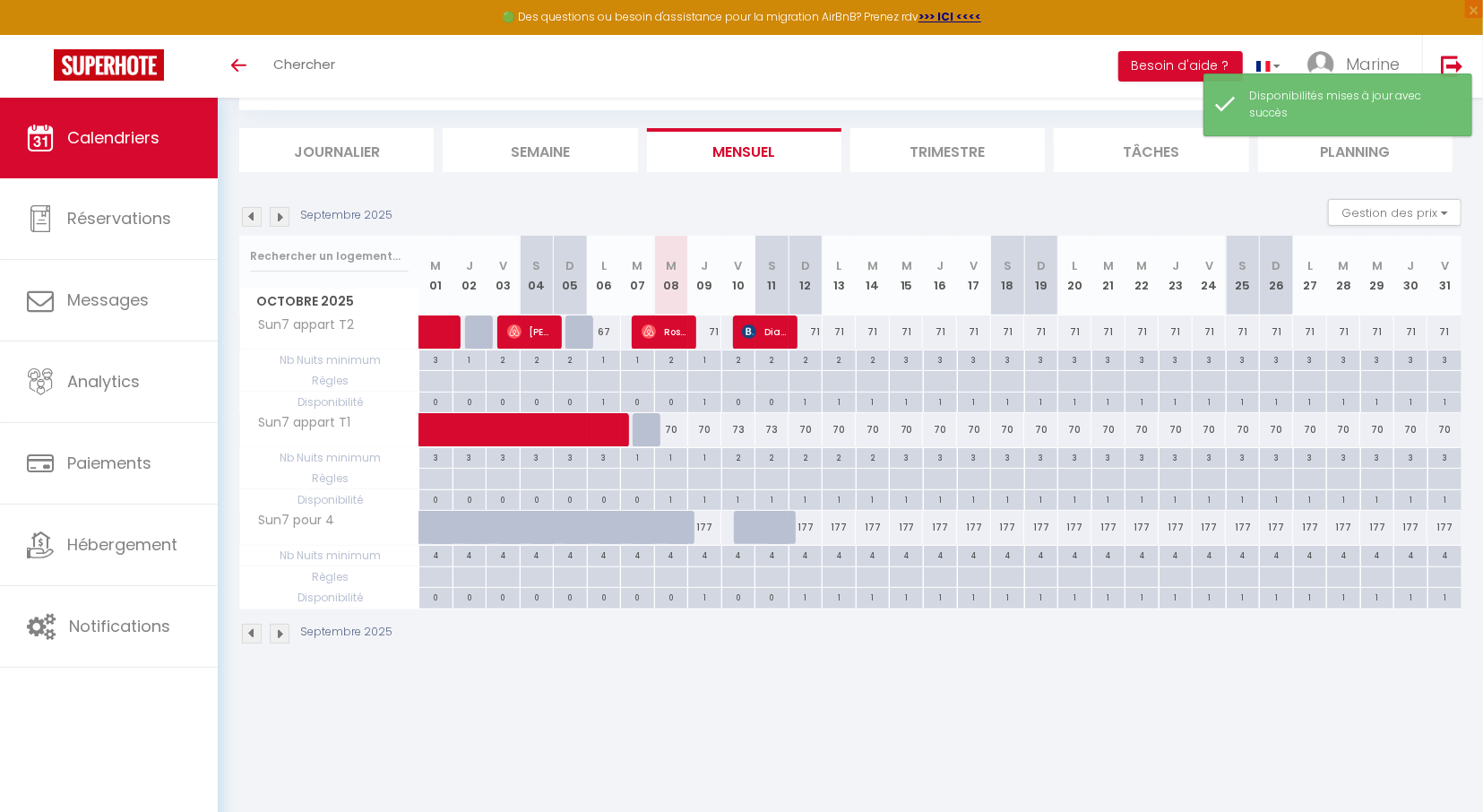
click at [1068, 78] on div "Toggle menubar Chercher BUTTON Besoin d'aide ? Marine Paramètres Équipe" at bounding box center [799, 66] width 1339 height 63
click at [1363, 52] on link "Marine" at bounding box center [1357, 66] width 128 height 63
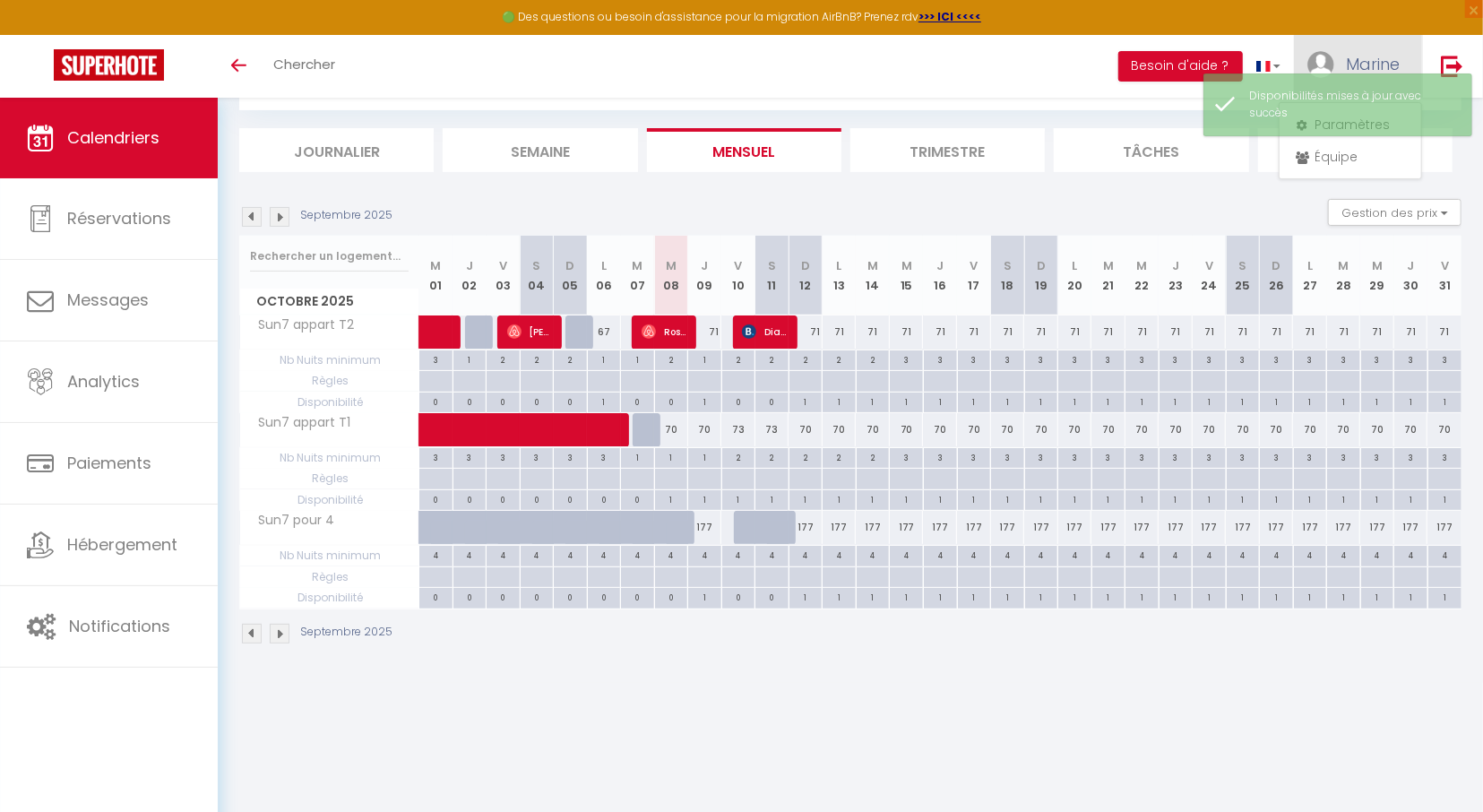
click at [1364, 58] on span "Marine" at bounding box center [1372, 64] width 54 height 22
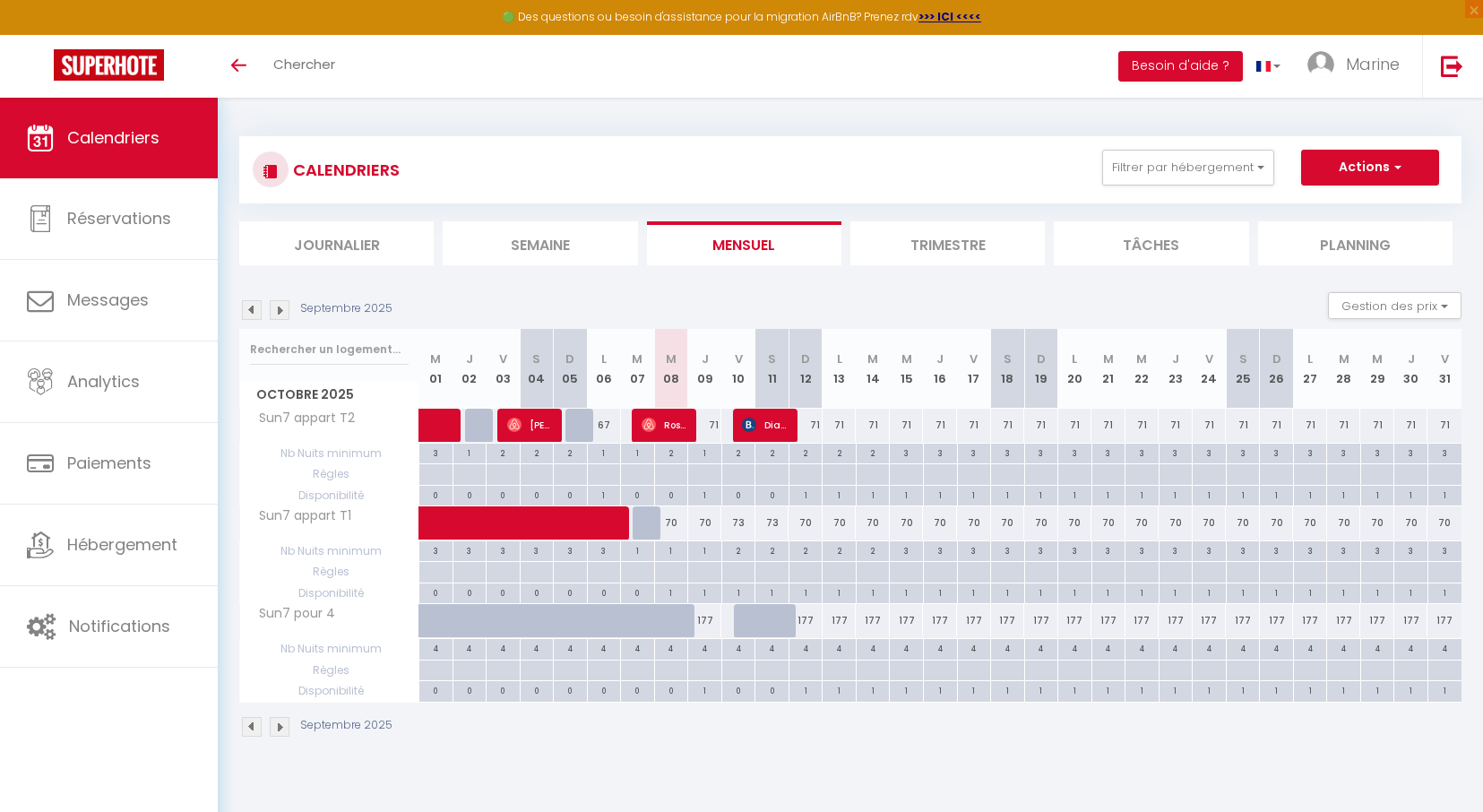
scroll to position [93, 0]
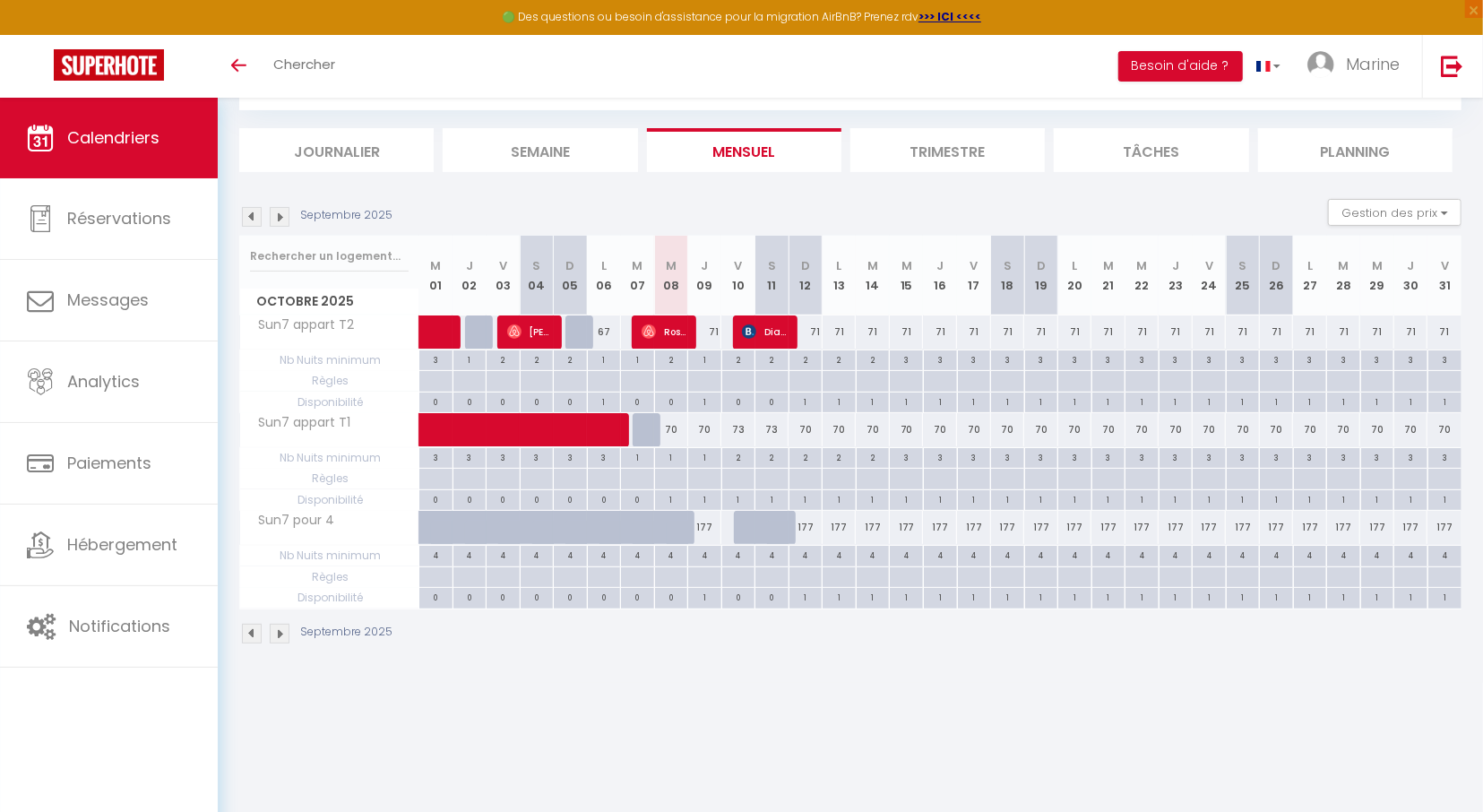
click at [716, 336] on div "71" at bounding box center [705, 332] width 34 height 33
type input "71"
type input "Jeu 09 Octobre 2025"
type input "Ven 10 Octobre 2025"
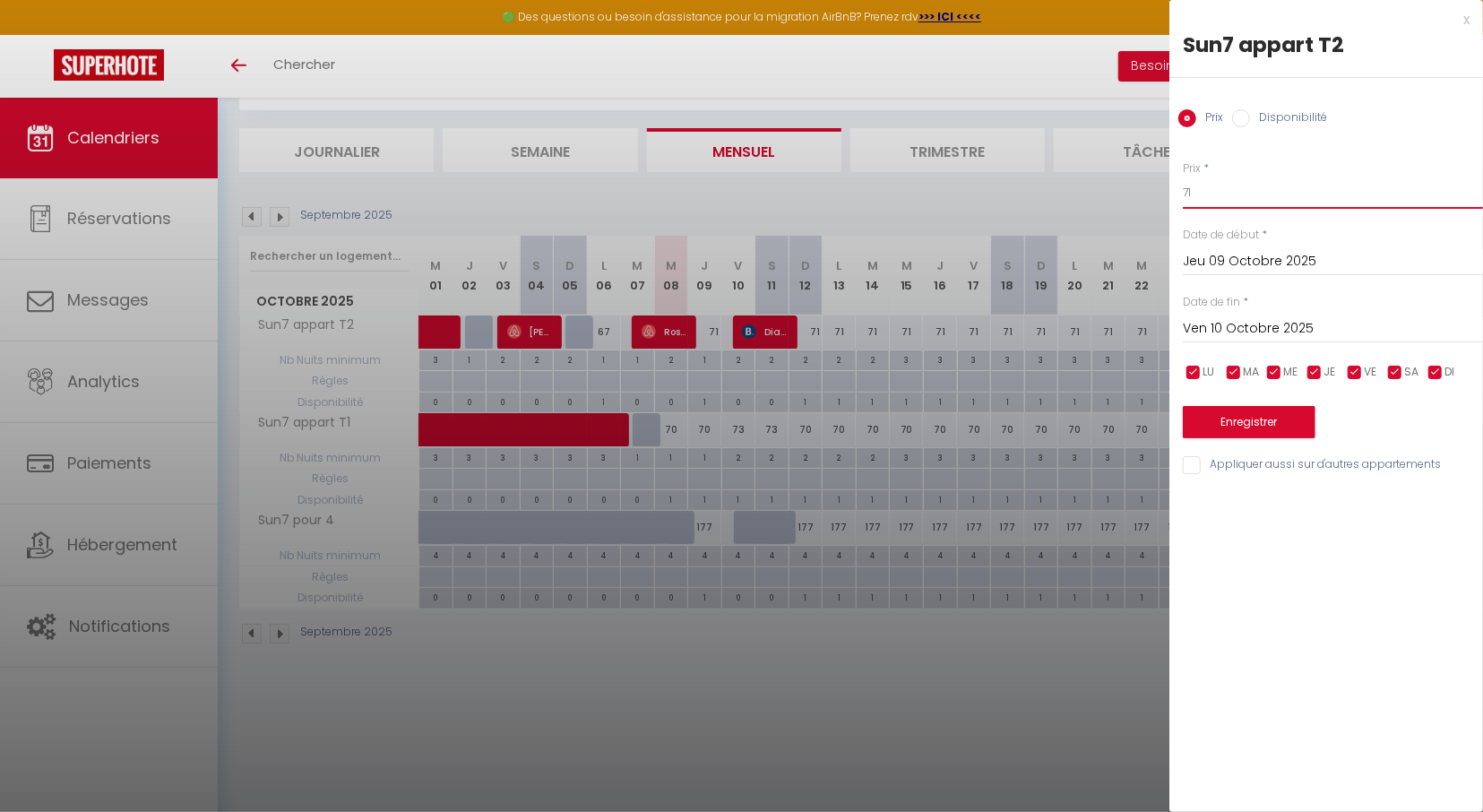
drag, startPoint x: 1215, startPoint y: 197, endPoint x: 1151, endPoint y: 198, distance: 64.0
click at [1182, 198] on input "71" at bounding box center [1332, 192] width 300 height 32
type input "70"
click at [1255, 411] on button "Enregistrer" at bounding box center [1249, 422] width 133 height 32
type input "Mer 08 Octobre 2025"
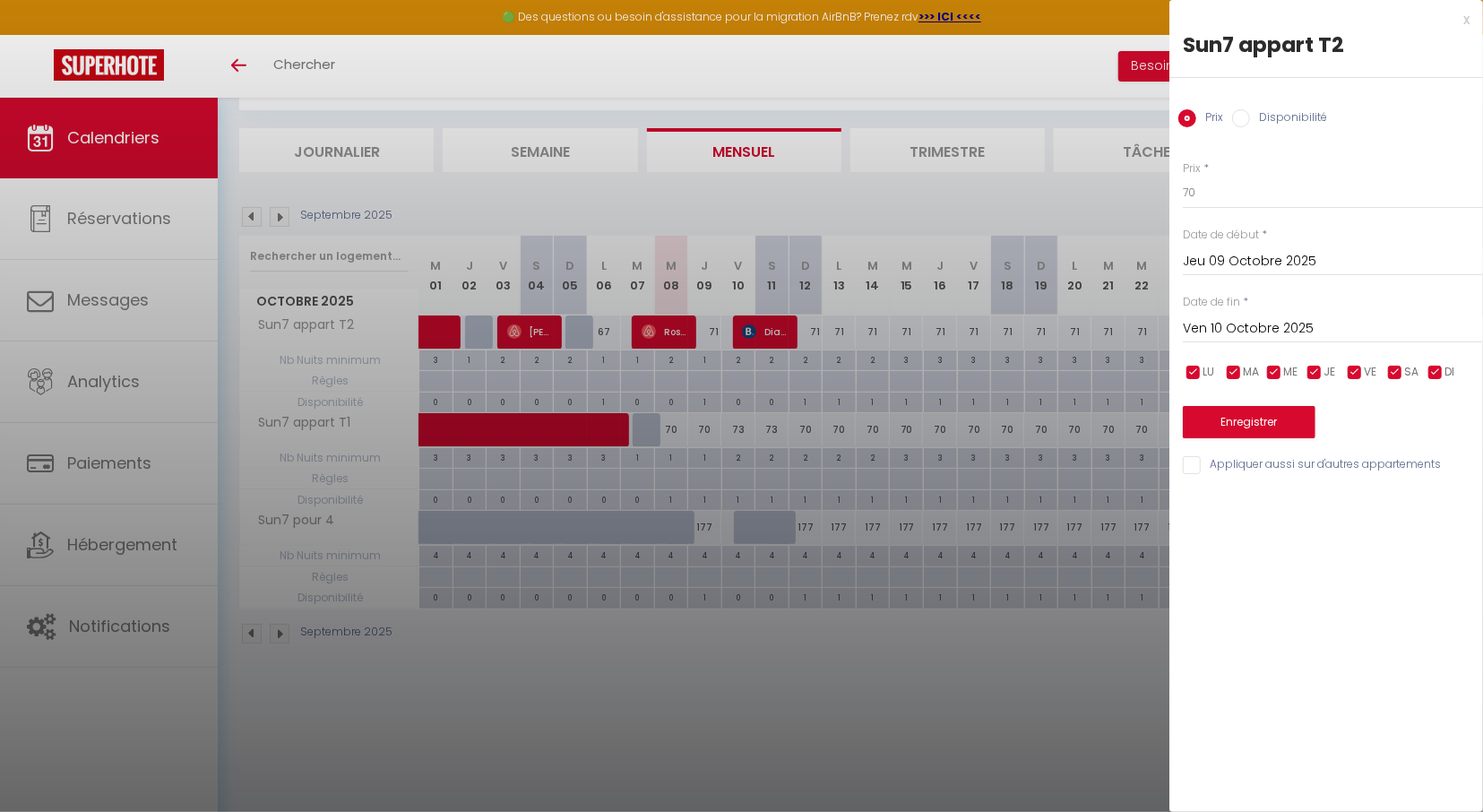
type input "Jeu 09 Octobre 2025"
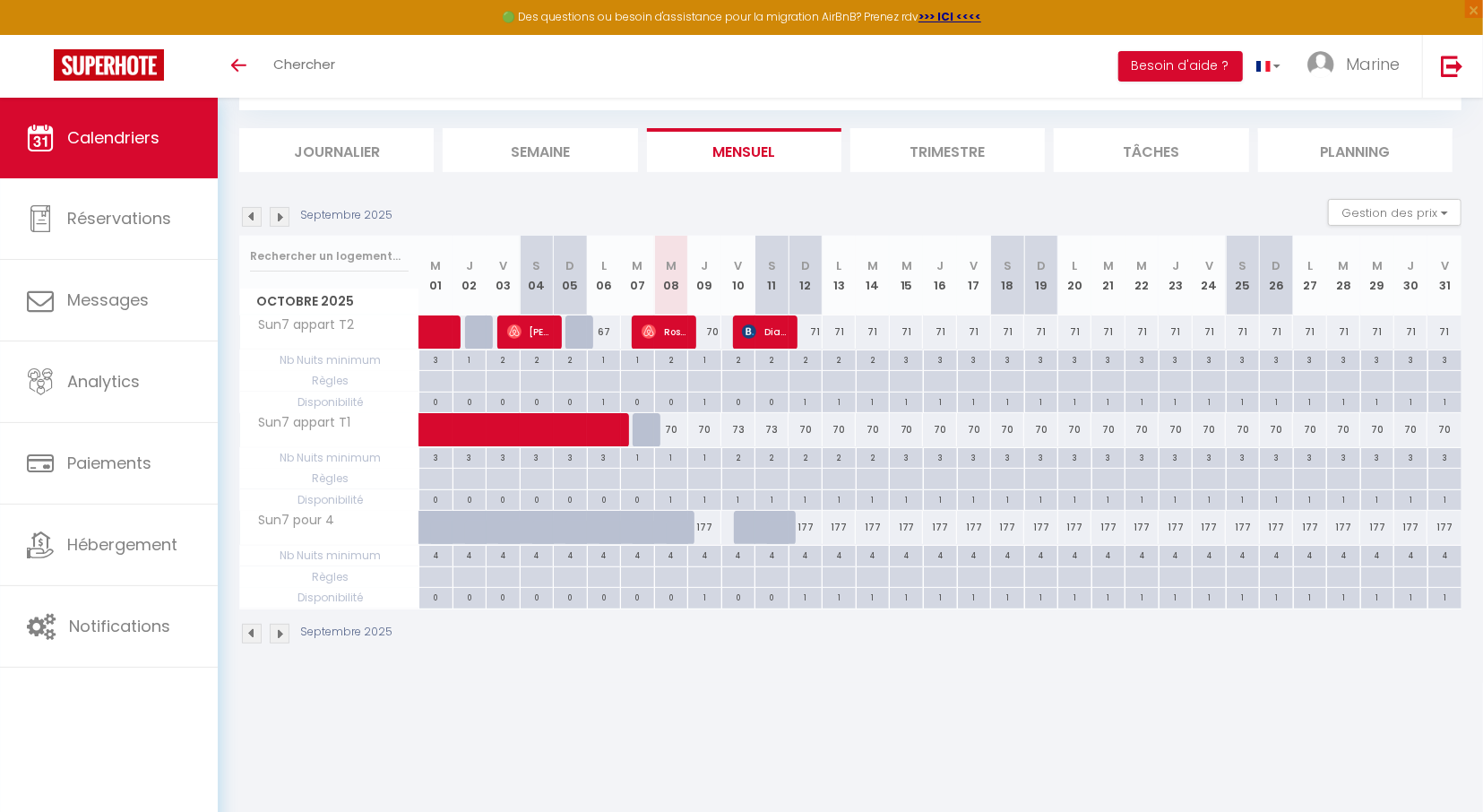
scroll to position [0, 0]
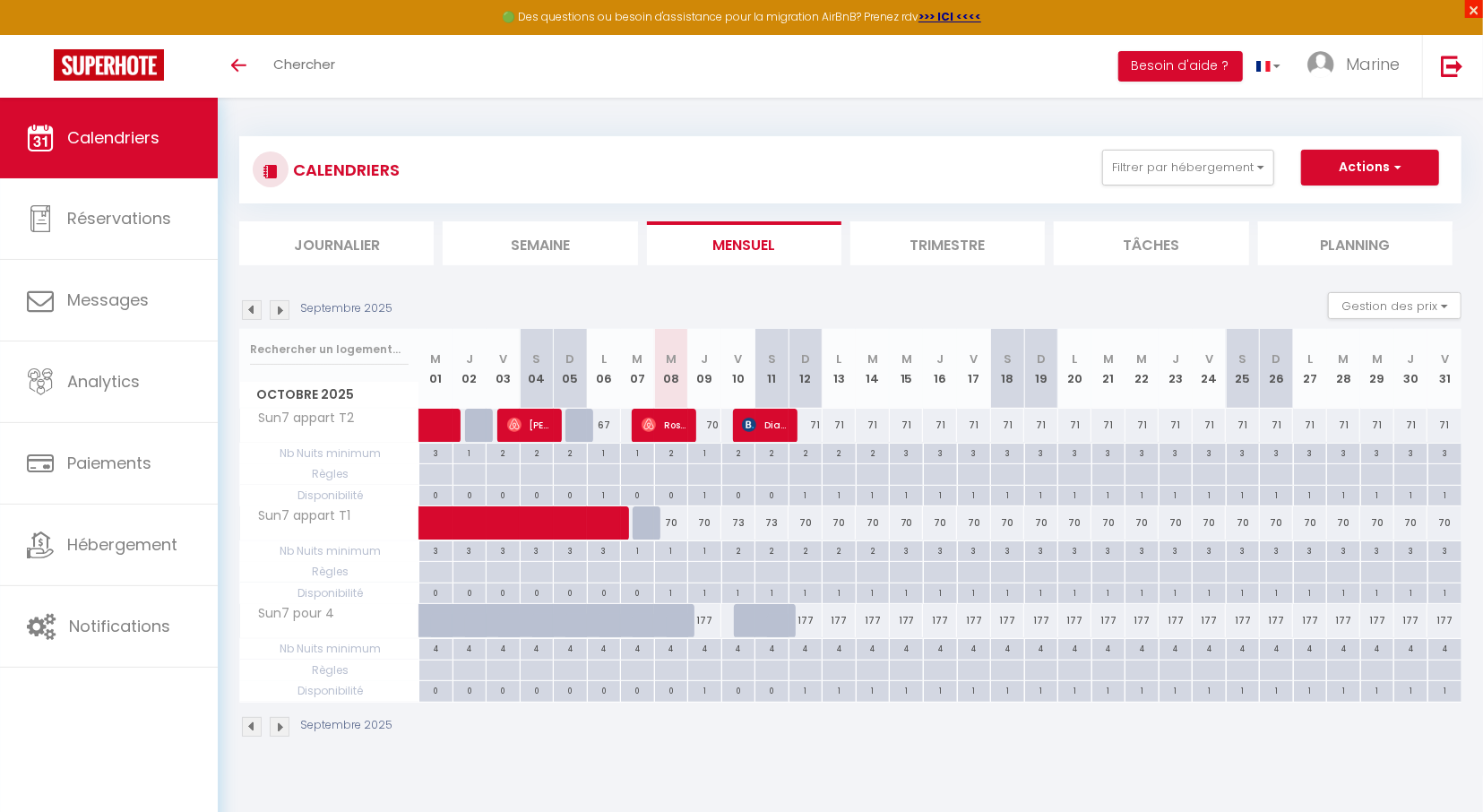
click at [1470, 13] on span "×" at bounding box center [1473, 8] width 18 height 18
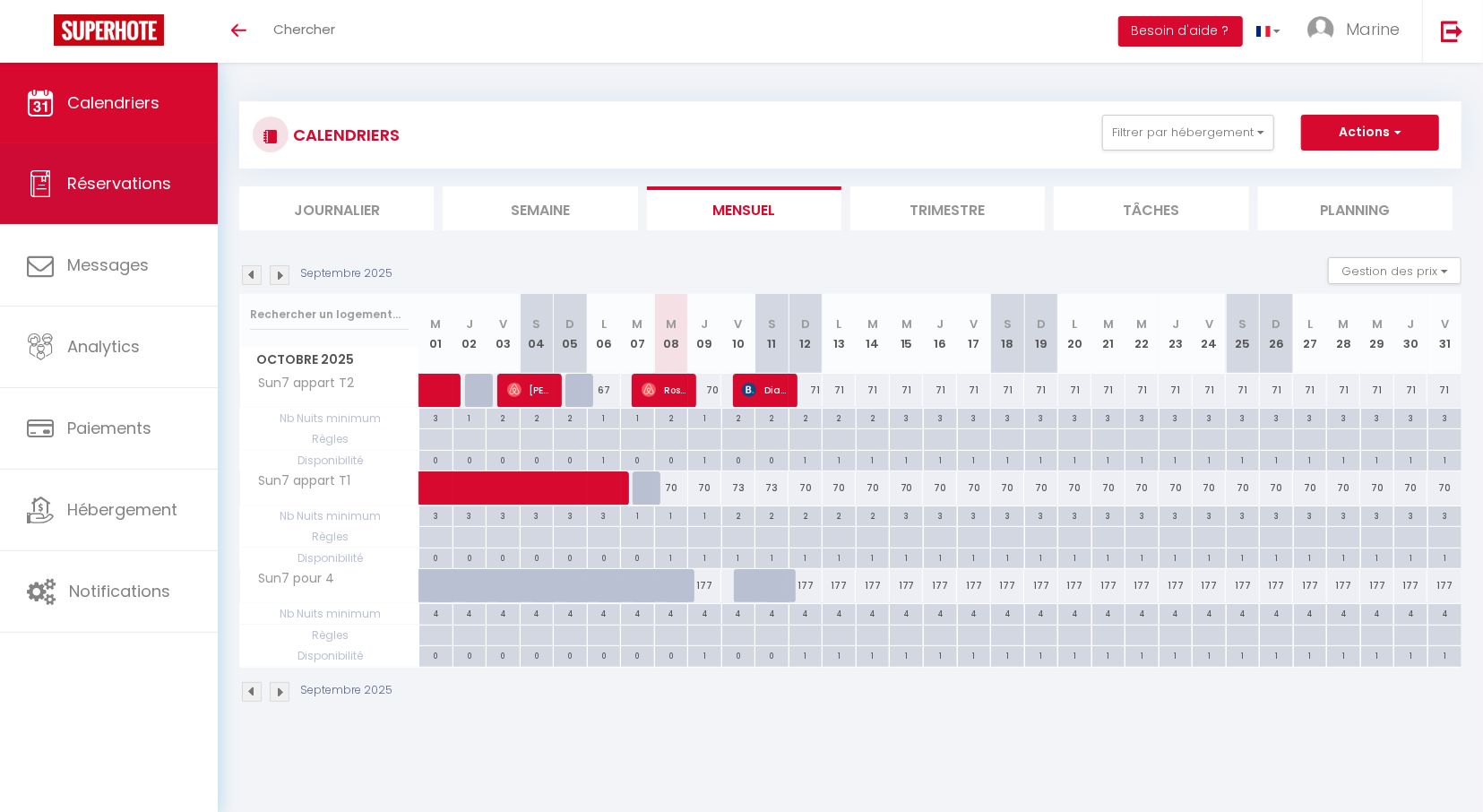
click at [148, 185] on span "Réservations" at bounding box center [119, 183] width 104 height 22
select select "not_cancelled"
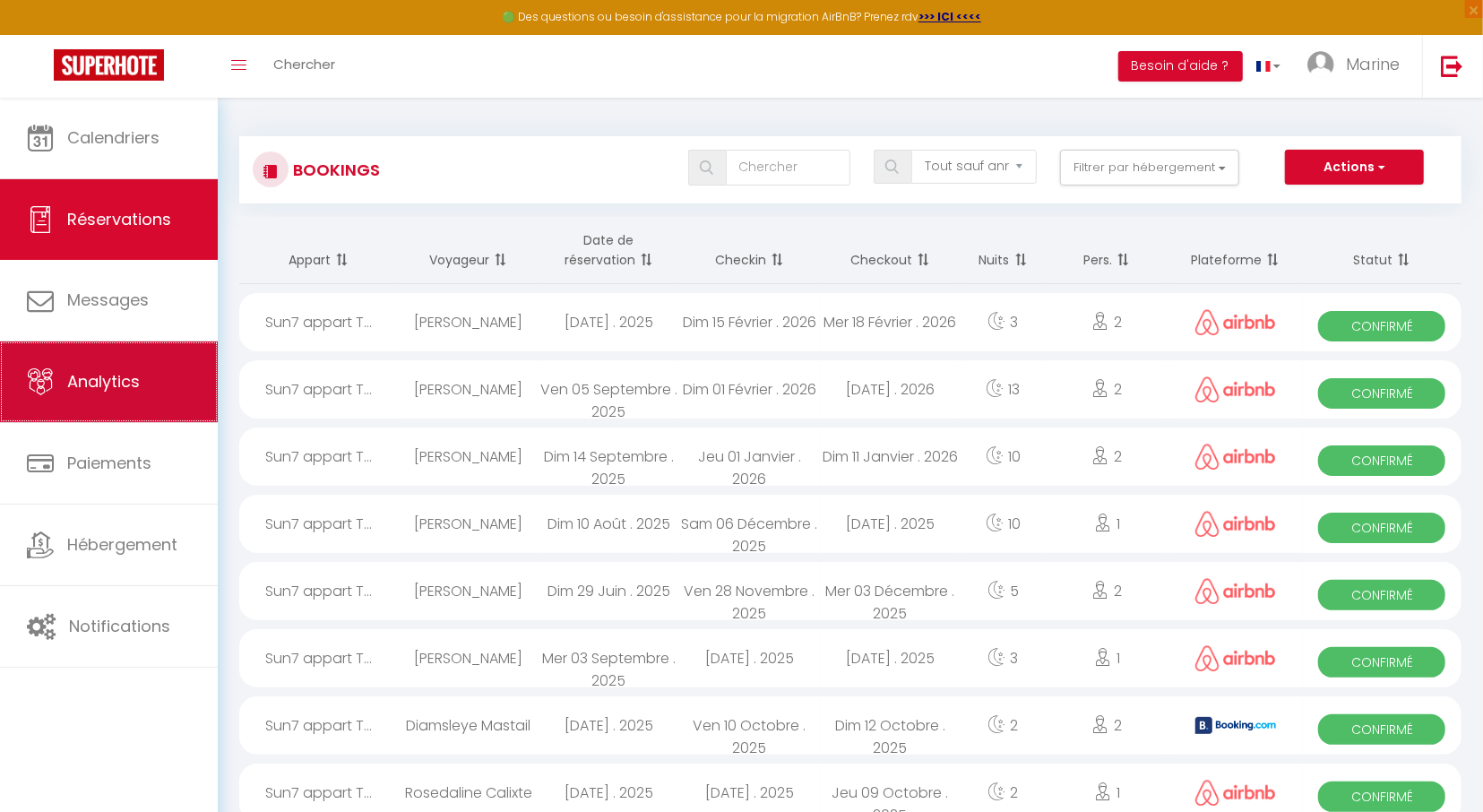
click at [121, 402] on link "Analytics" at bounding box center [109, 381] width 218 height 80
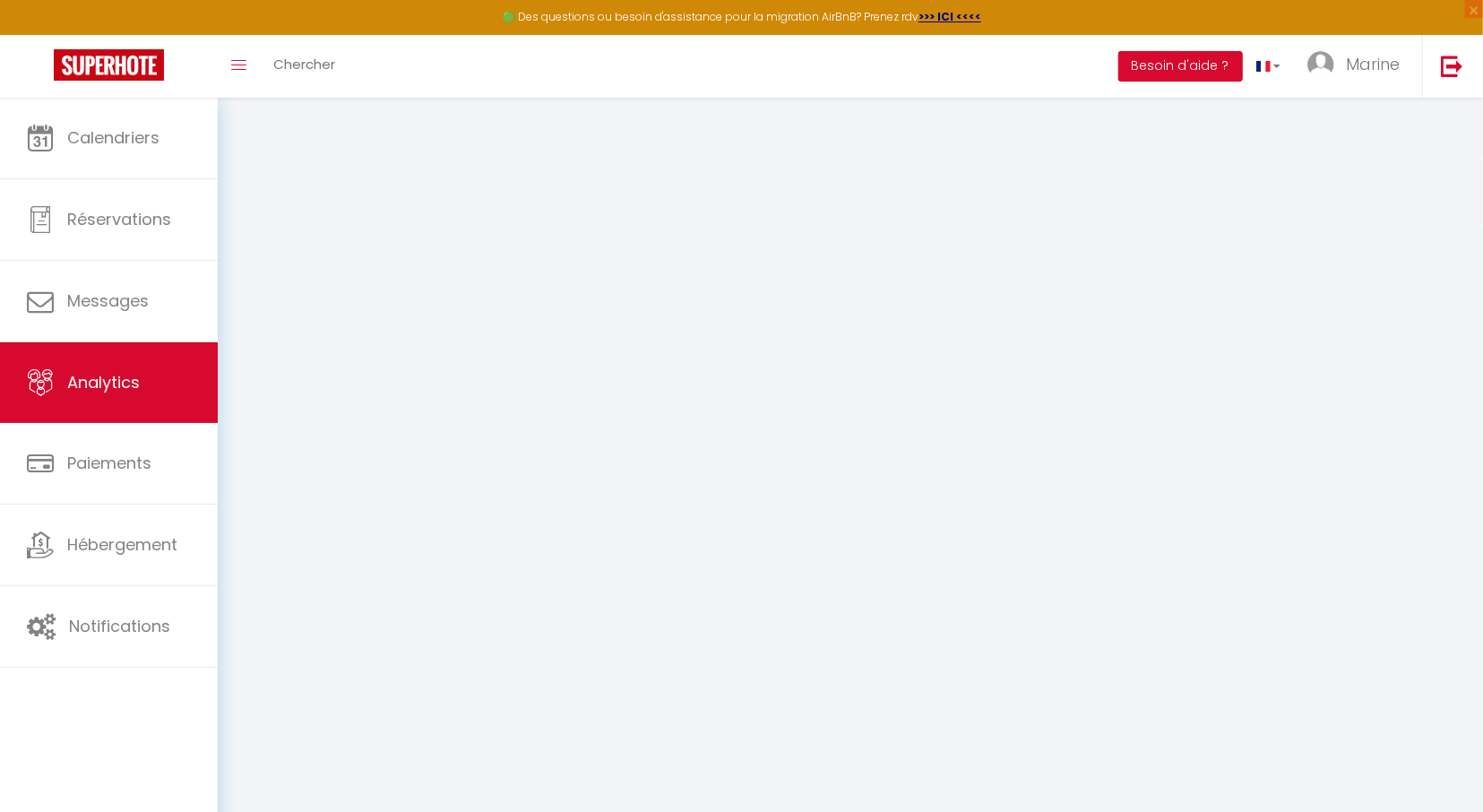
select select "2025"
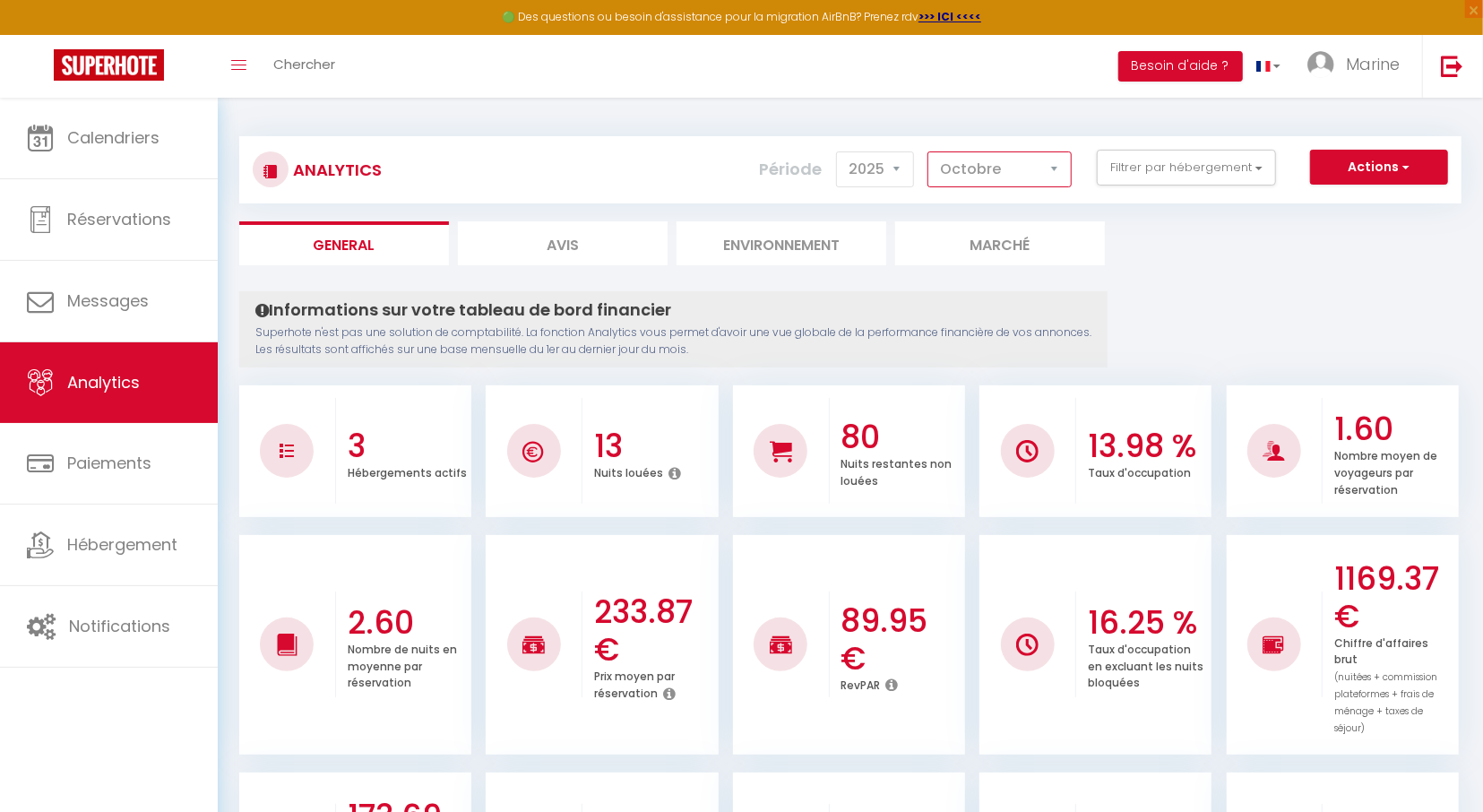
click at [927, 151] on select "Janvier Février Mars Avril Mai Juin Juillet Août Septembre Octobre Novembre Déc…" at bounding box center [999, 169] width 144 height 36
select select "9"
click option "Septembre" at bounding box center [0, 0] width 0 height 0
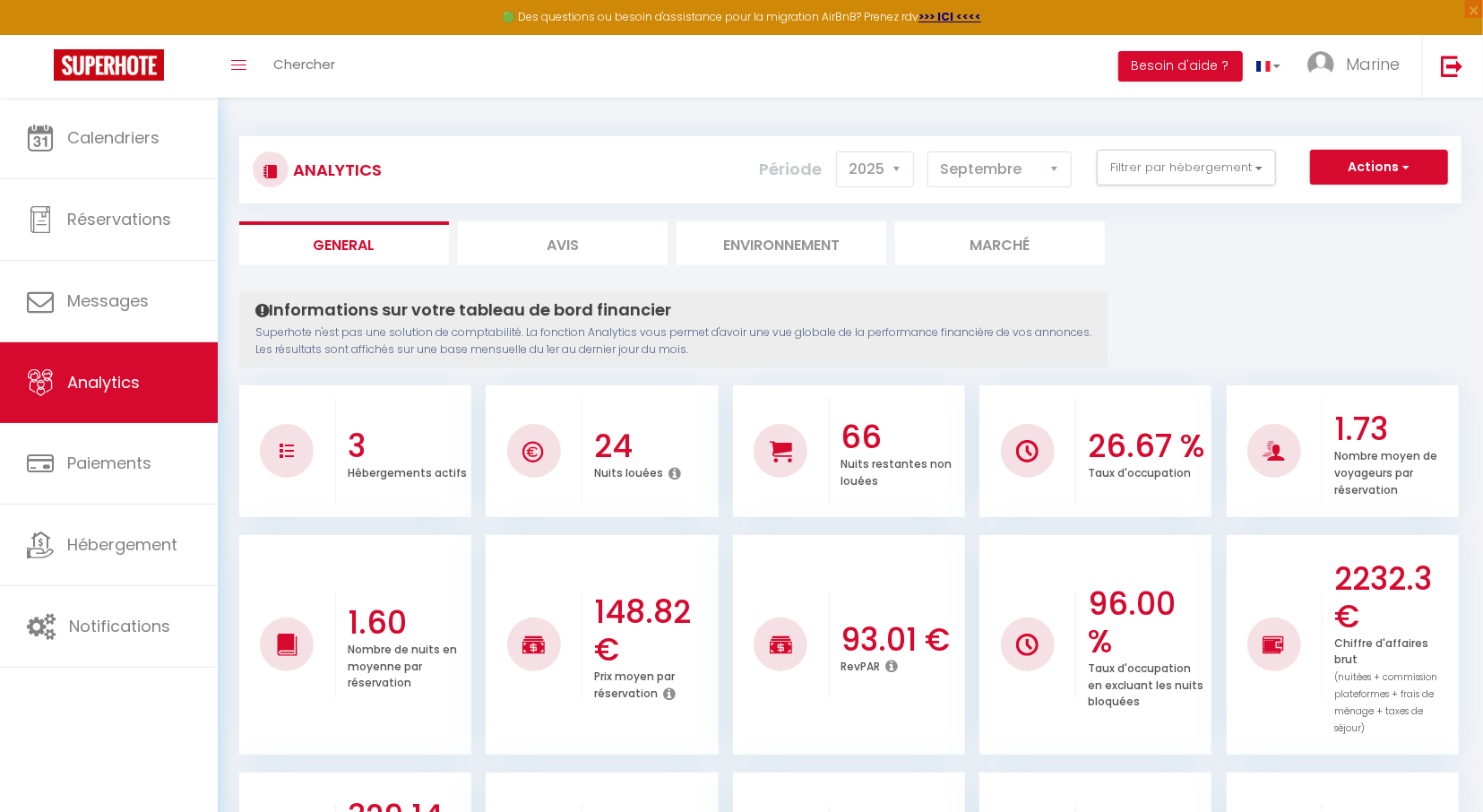
click at [576, 244] on li "Avis" at bounding box center [562, 244] width 209 height 44
select select "2025"
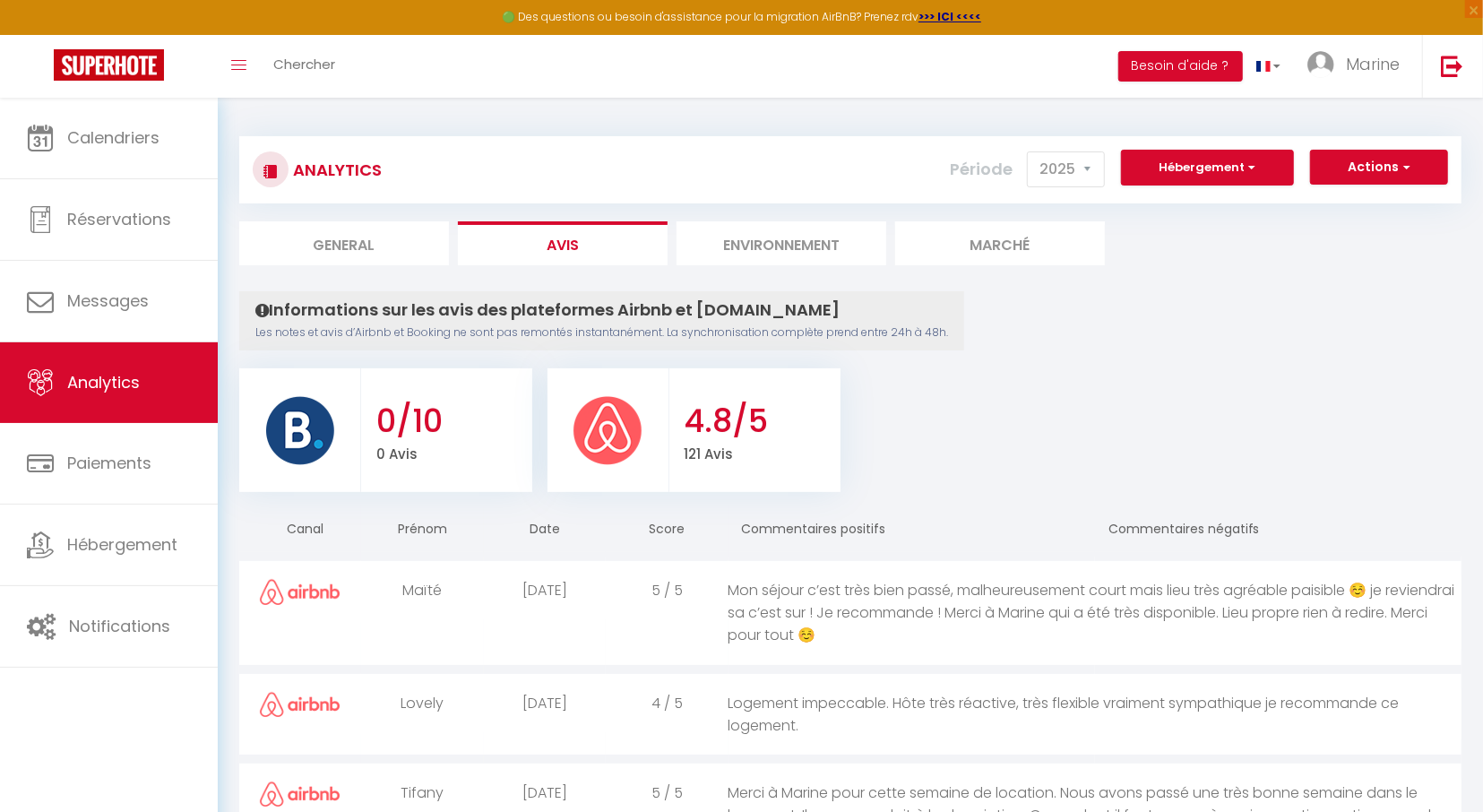
click at [751, 239] on li "Environnement" at bounding box center [781, 244] width 209 height 44
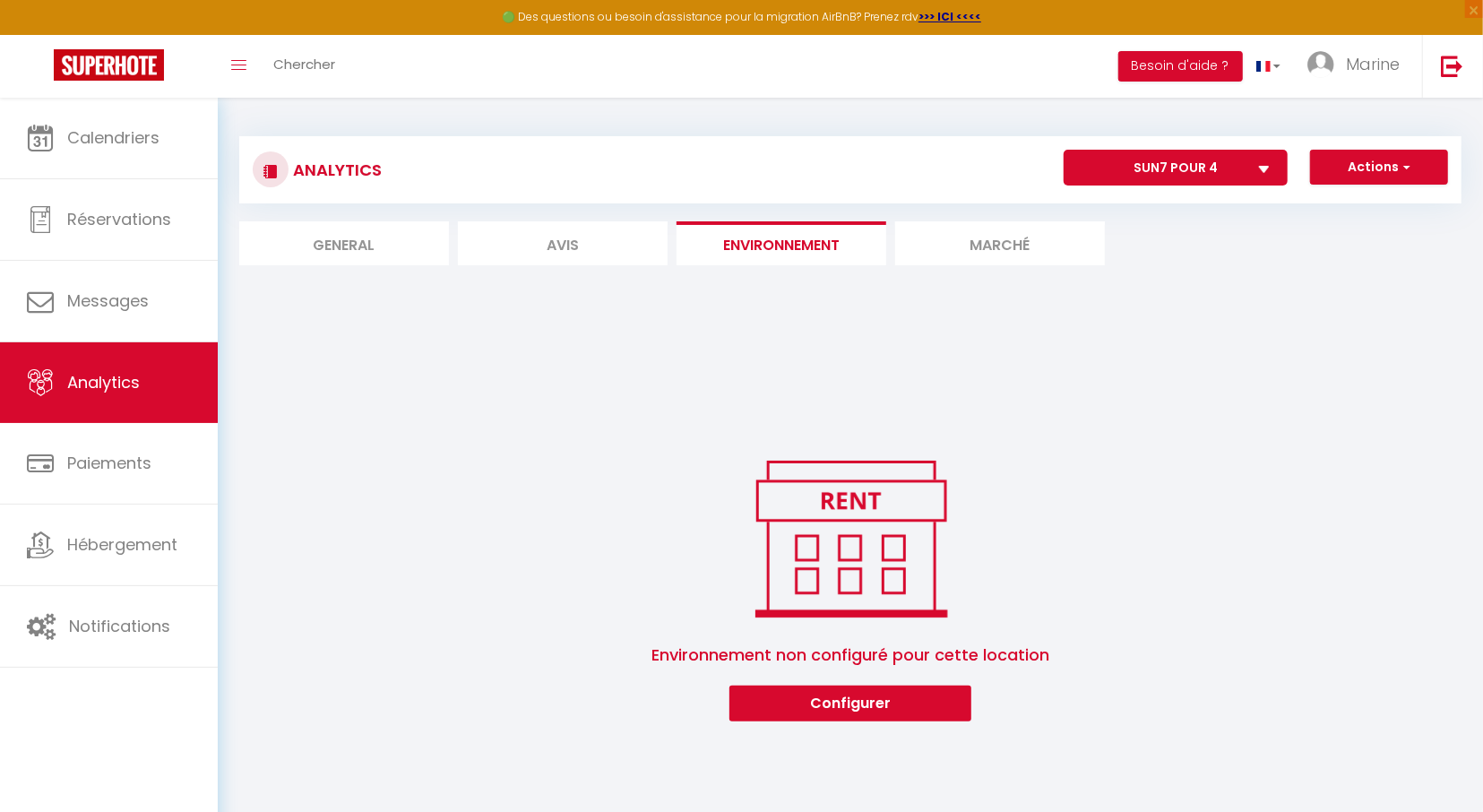
click at [979, 259] on li "Marché" at bounding box center [999, 244] width 209 height 44
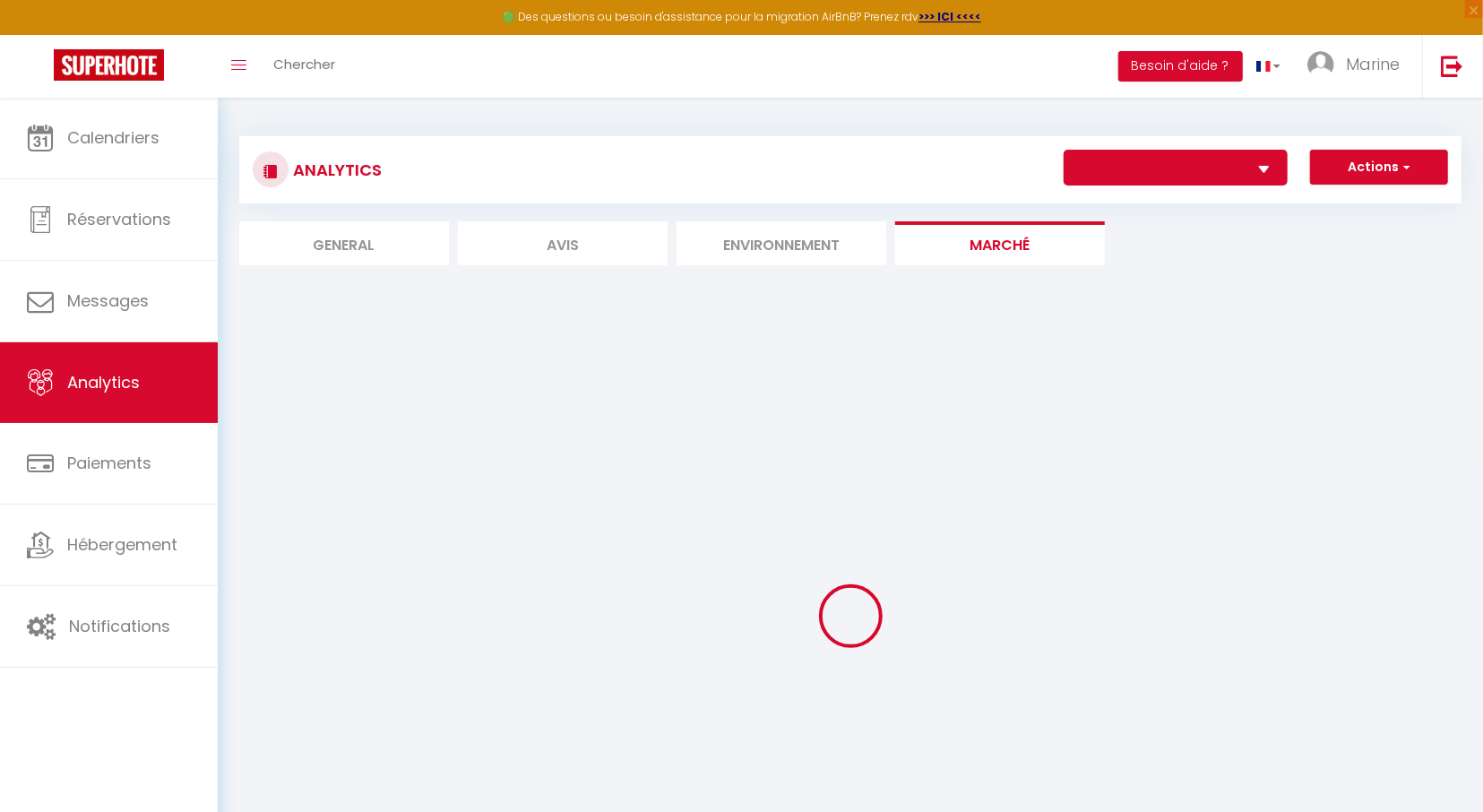
select select "62413"
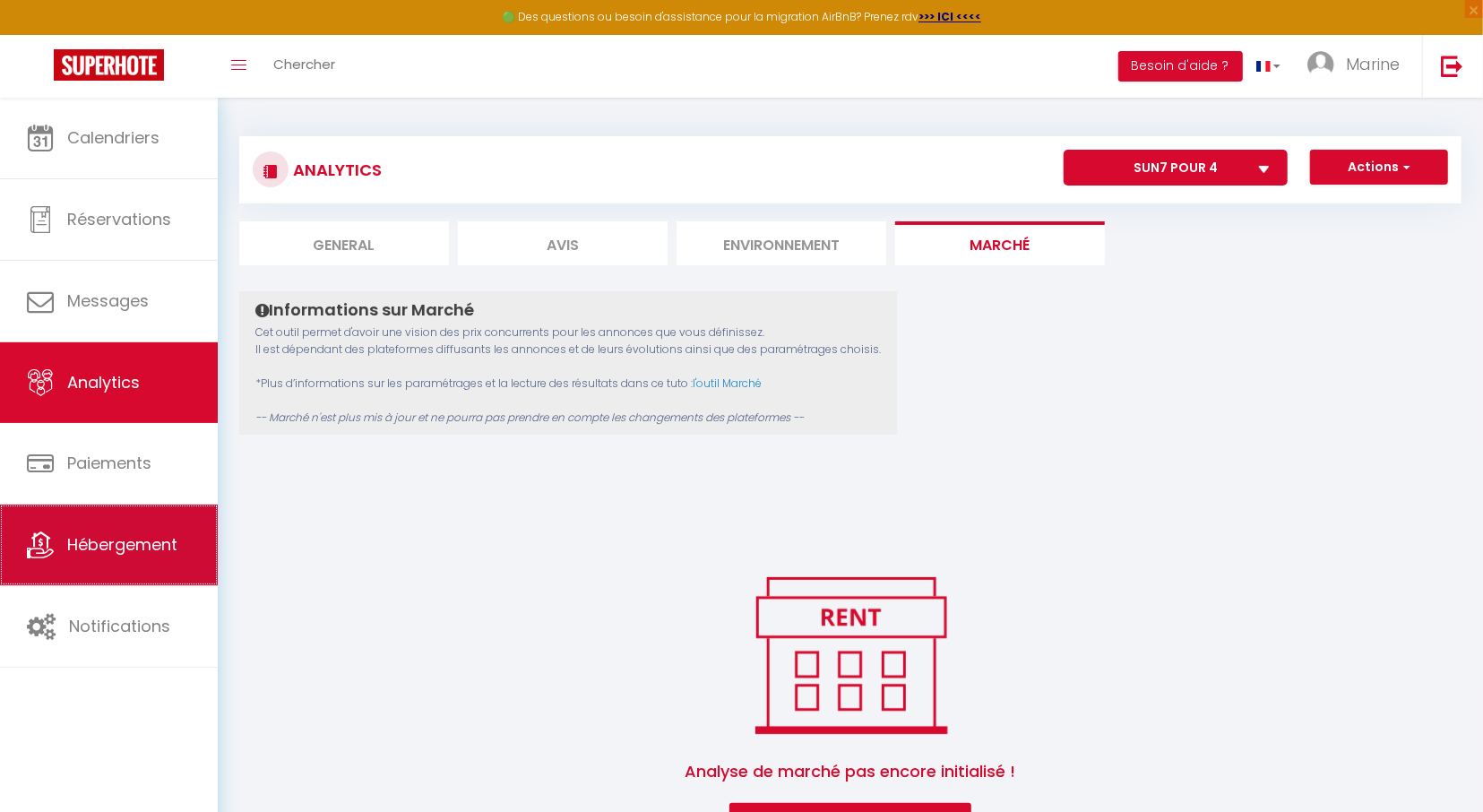
click at [92, 551] on span "Hébergement" at bounding box center [122, 544] width 110 height 22
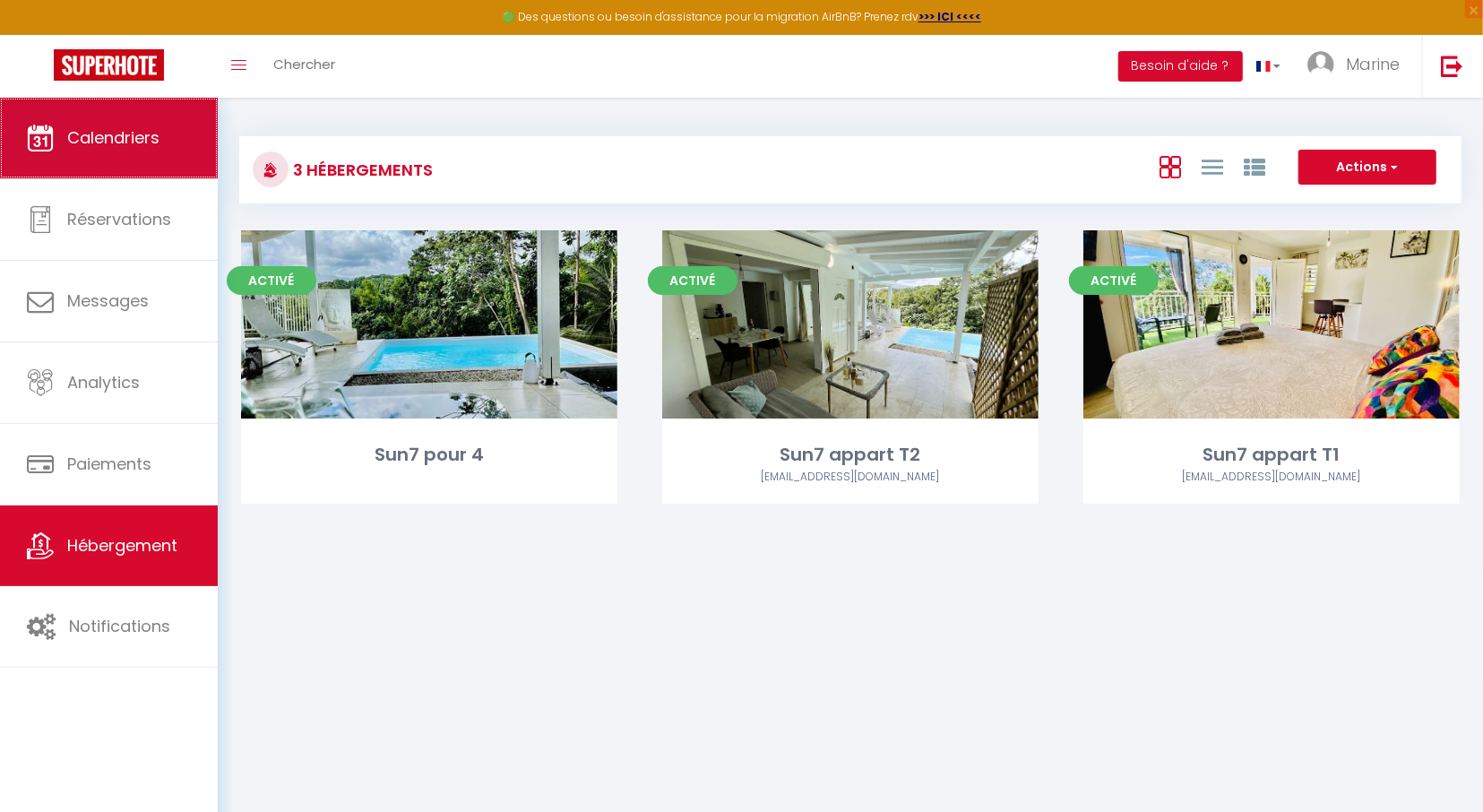
click at [96, 149] on span "Calendriers" at bounding box center [114, 137] width 92 height 22
